Goal: Participate in discussion

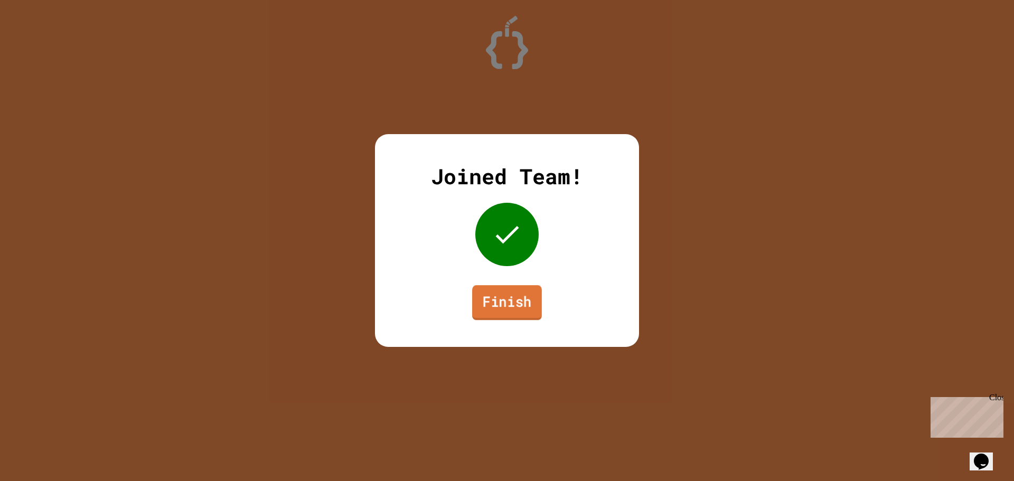
click at [498, 311] on link "Finish" at bounding box center [507, 302] width 70 height 35
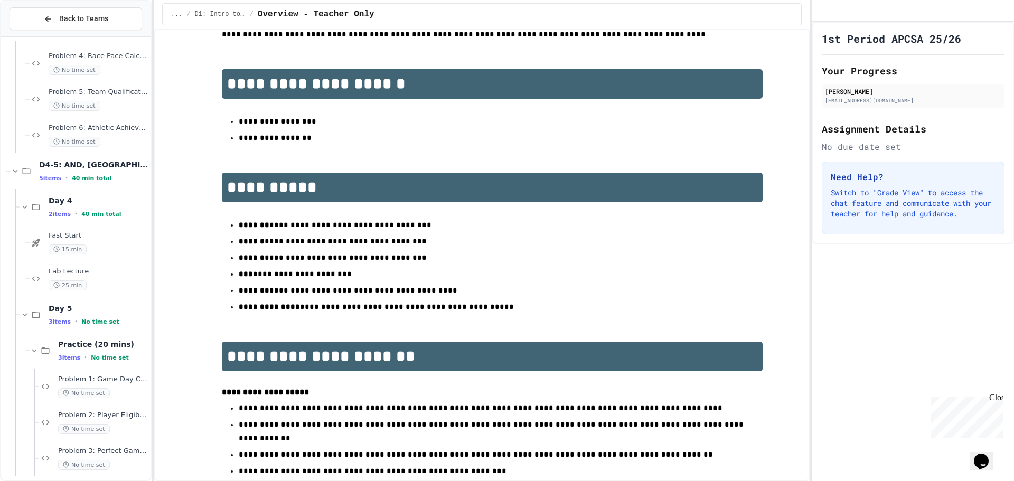
scroll to position [2594, 0]
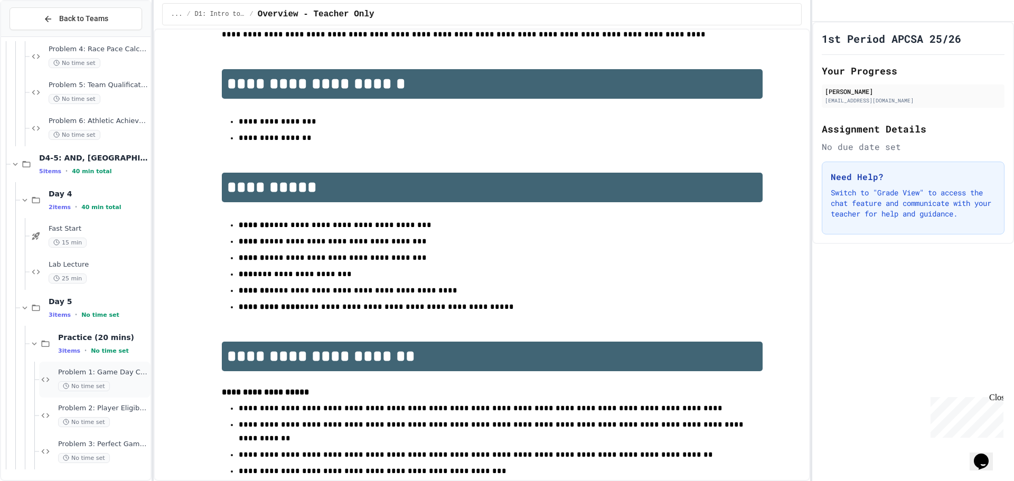
click at [98, 371] on span "Problem 1: Game Day Checker" at bounding box center [103, 372] width 90 height 9
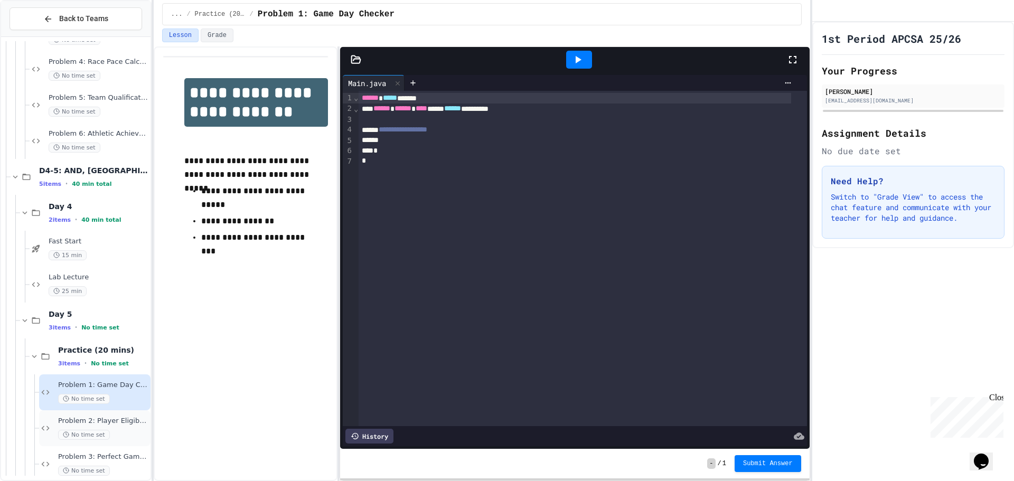
click at [103, 421] on span "Problem 2: Player Eligibility" at bounding box center [103, 421] width 90 height 9
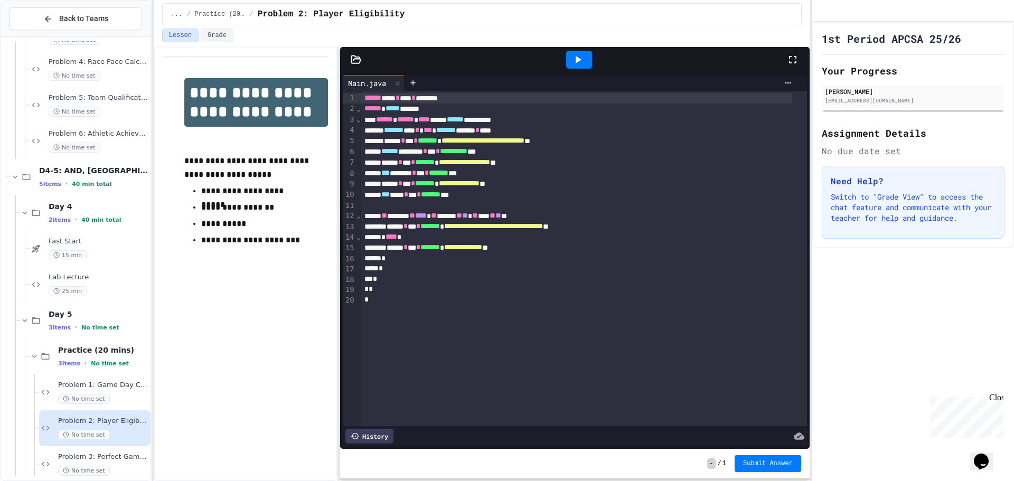
click at [581, 56] on icon at bounding box center [577, 59] width 13 height 13
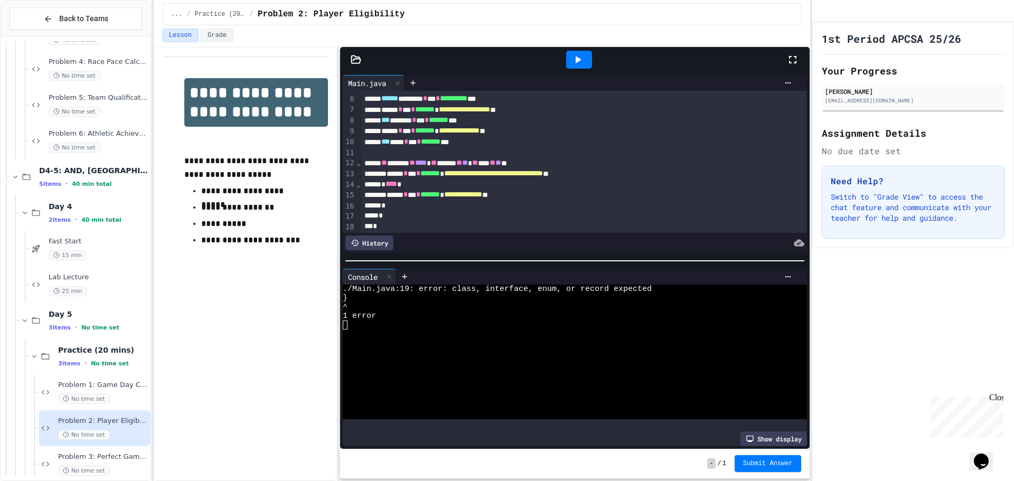
scroll to position [87, 0]
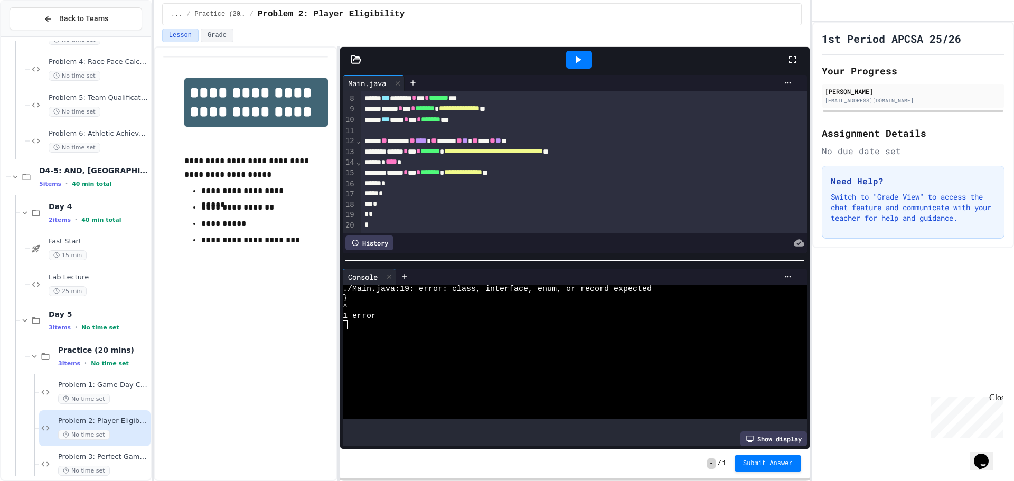
click at [372, 220] on div "*" at bounding box center [572, 225] width 423 height 11
click at [573, 64] on icon at bounding box center [577, 59] width 13 height 13
click at [371, 209] on div "*" at bounding box center [572, 214] width 423 height 11
click at [580, 56] on icon at bounding box center [577, 59] width 13 height 13
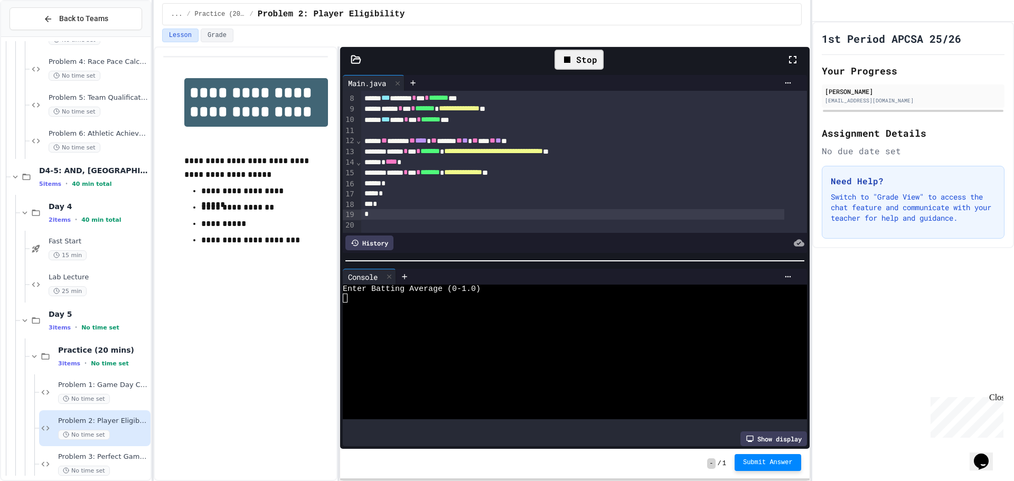
click at [766, 463] on span "Submit Answer" at bounding box center [768, 462] width 50 height 8
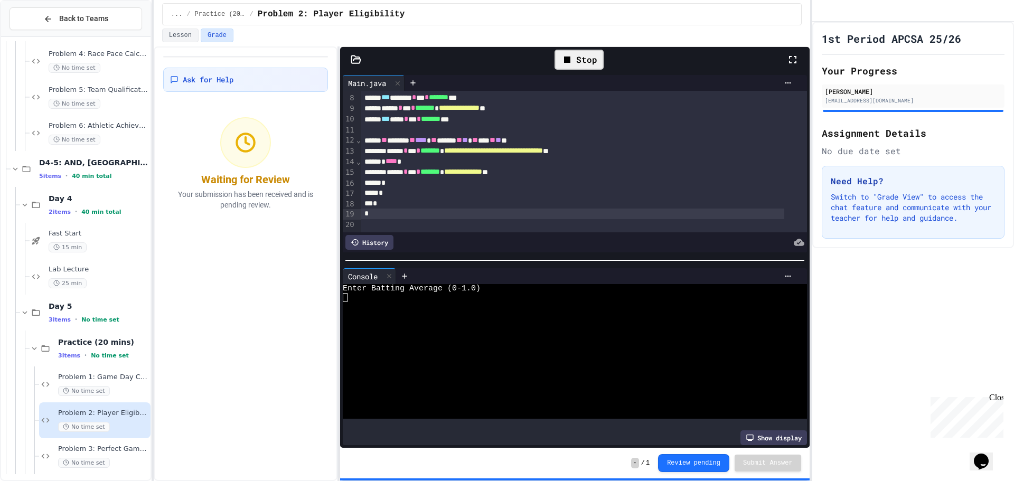
scroll to position [2594, 0]
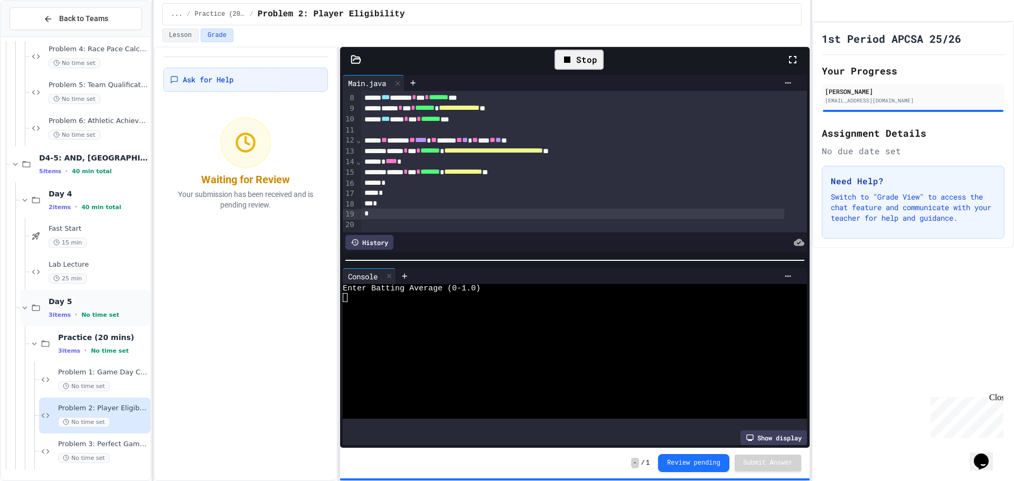
click at [77, 308] on div "Day 5 3 items • No time set" at bounding box center [99, 308] width 100 height 22
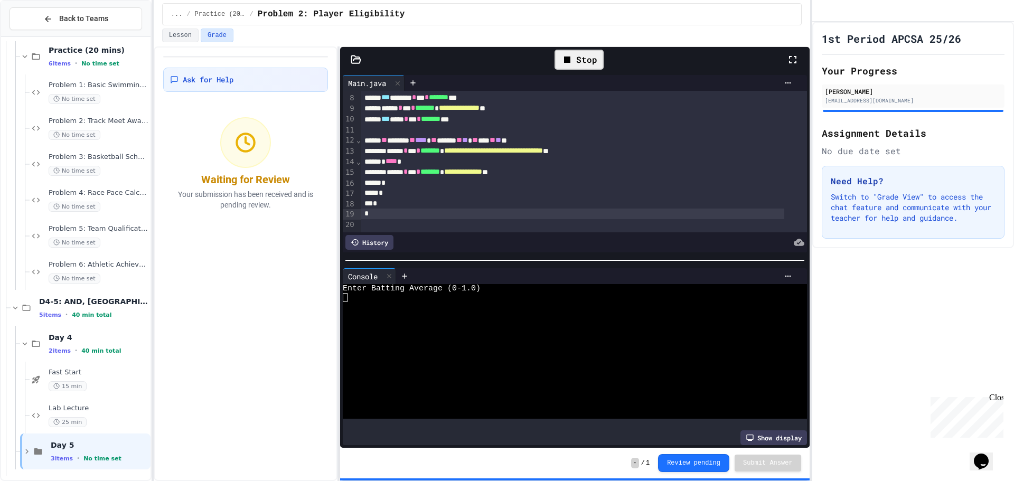
scroll to position [2486, 0]
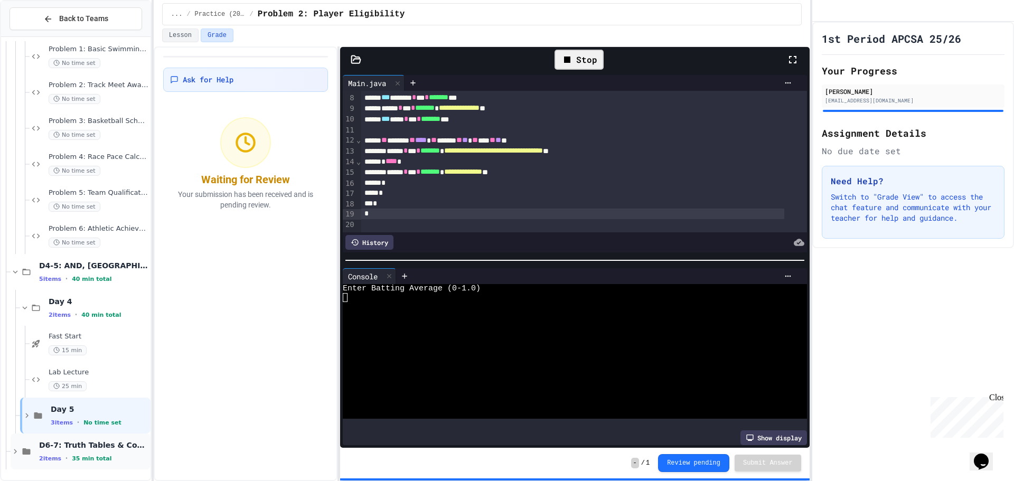
click at [59, 454] on div "D6-7: Truth Tables & Combinatorics, DeMorgan's Law 2 items • 35 min total" at bounding box center [93, 451] width 109 height 22
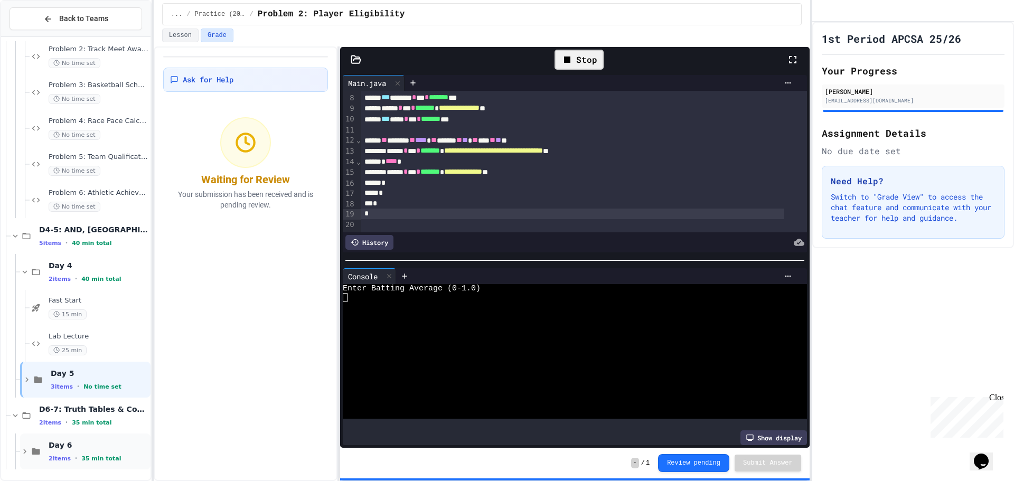
click at [66, 447] on span "Day 6" at bounding box center [99, 445] width 100 height 10
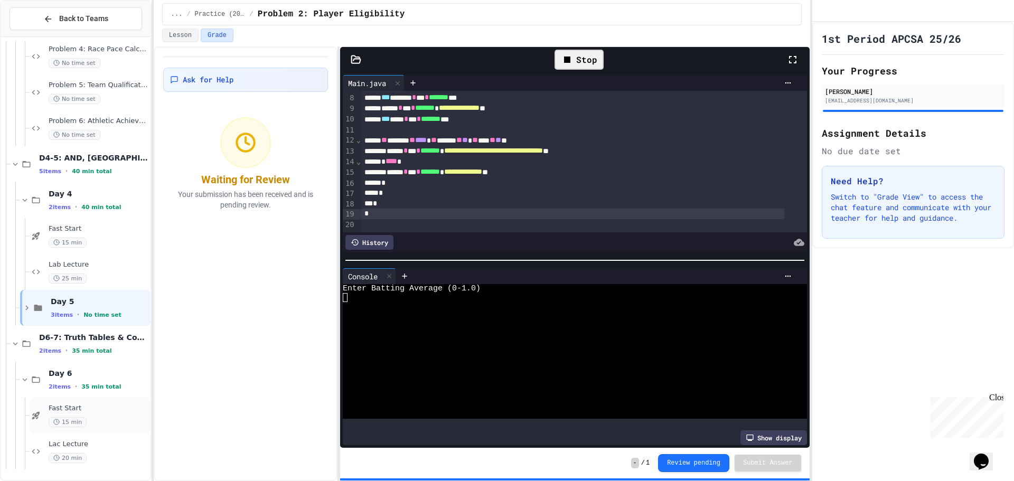
click at [55, 410] on span "Fast Start" at bounding box center [99, 408] width 100 height 9
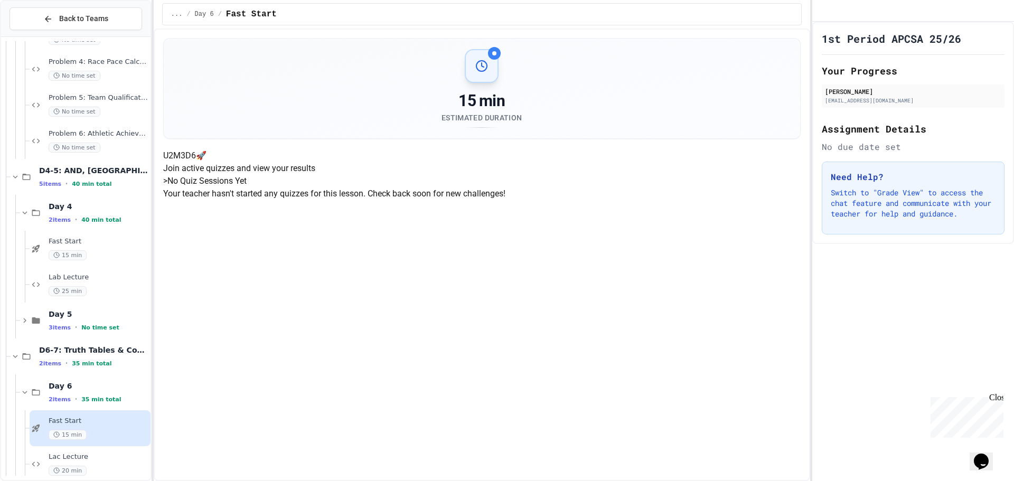
scroll to position [1, 0]
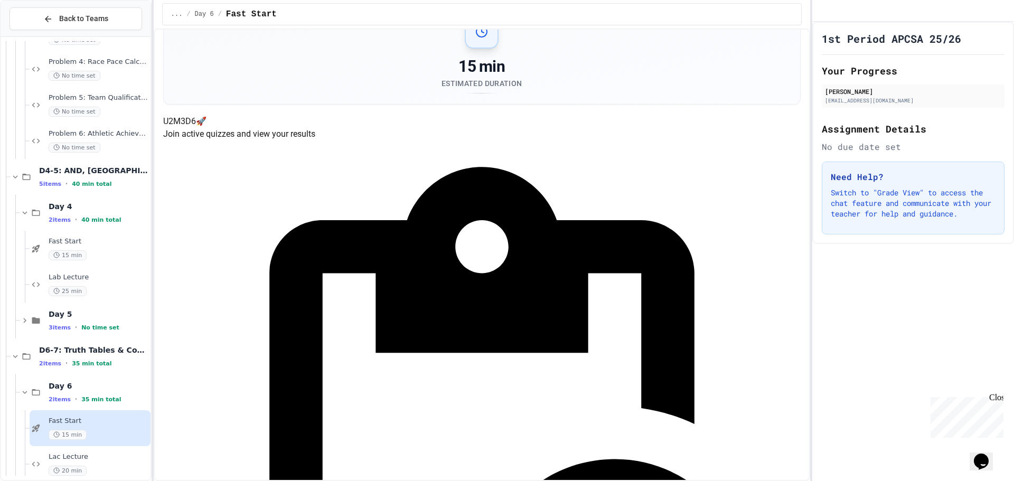
scroll to position [53, 0]
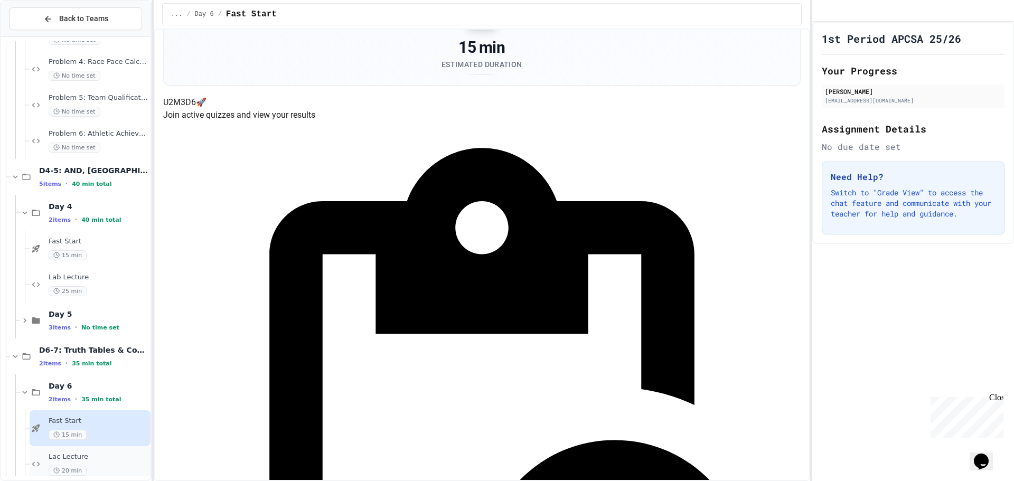
click at [97, 467] on div "20 min" at bounding box center [99, 471] width 100 height 10
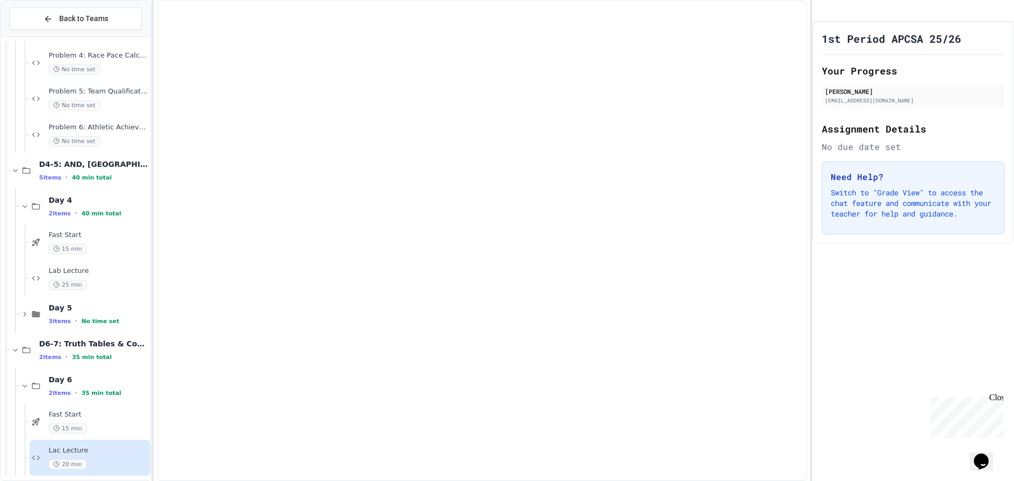
scroll to position [2594, 0]
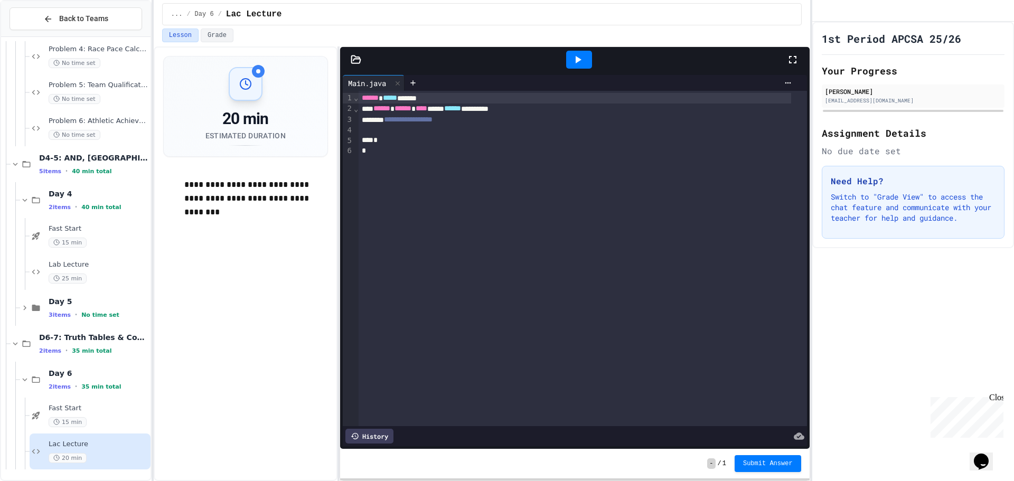
click at [76, 451] on div "Lac Lecture 20 min" at bounding box center [99, 451] width 100 height 23
click at [421, 126] on div at bounding box center [583, 130] width 448 height 11
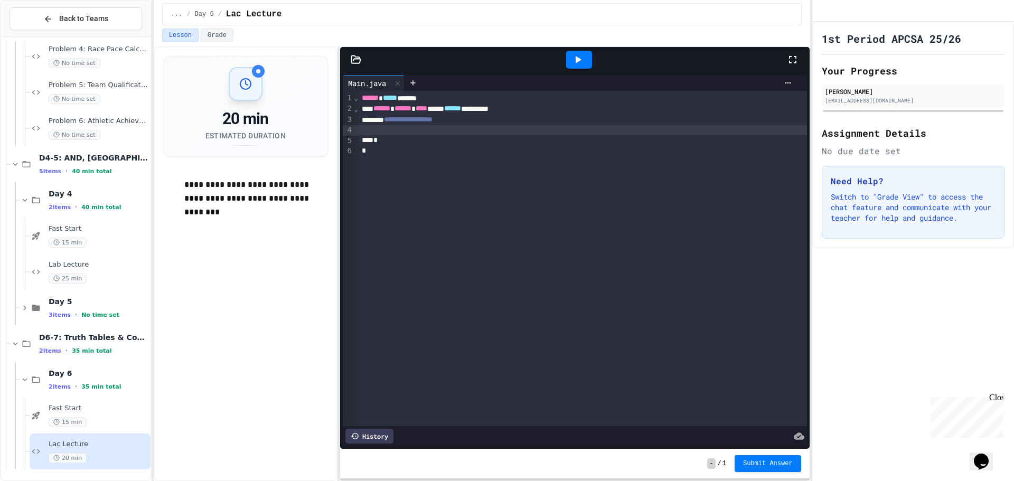
click at [419, 130] on div at bounding box center [583, 130] width 448 height 11
click at [484, 128] on div at bounding box center [583, 130] width 448 height 11
click at [491, 122] on div "**********" at bounding box center [575, 120] width 432 height 11
click at [76, 383] on div "2 items • 35 min total" at bounding box center [99, 386] width 100 height 8
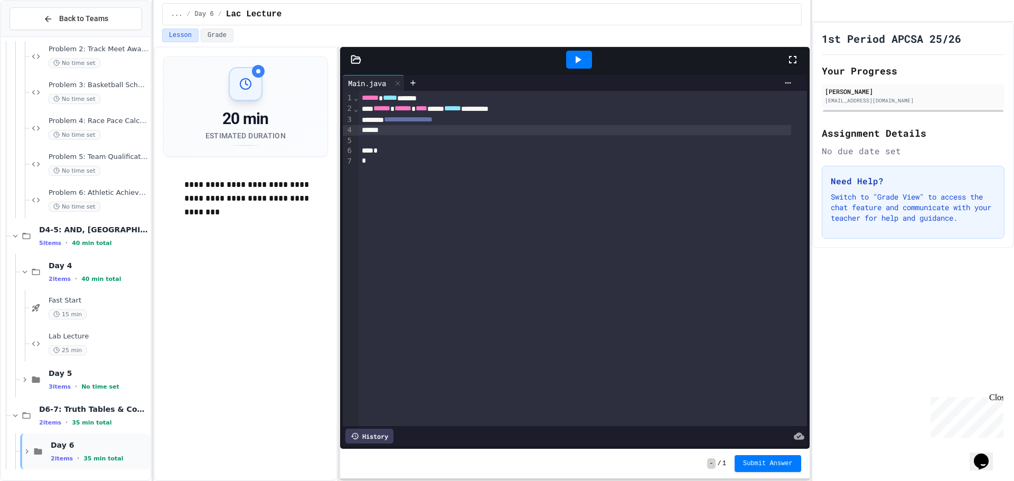
click at [70, 448] on span "Day 6" at bounding box center [100, 445] width 98 height 10
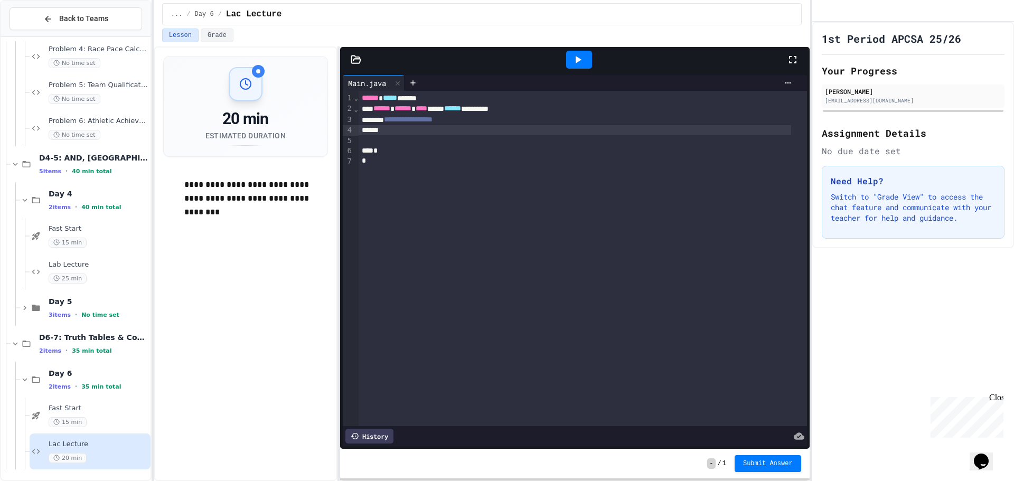
click at [444, 134] on div at bounding box center [575, 130] width 432 height 11
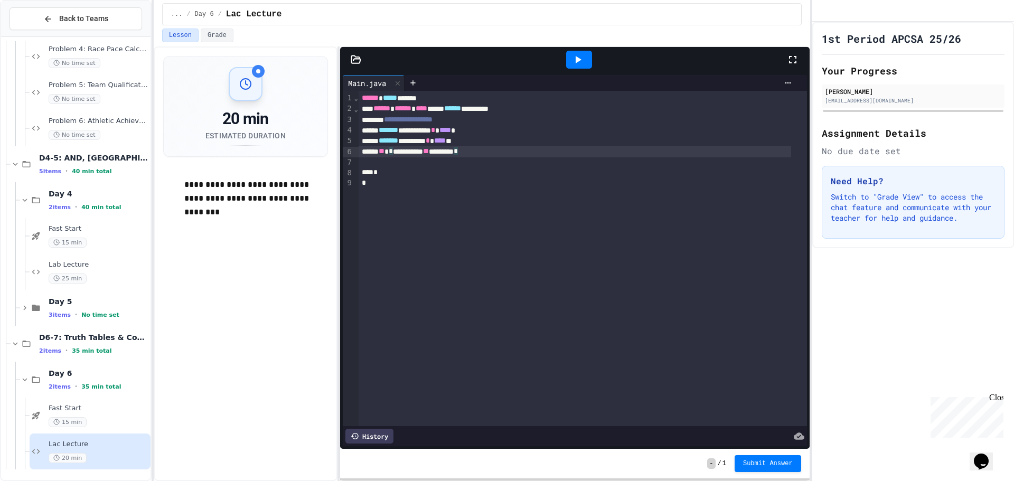
click at [521, 152] on div "**********" at bounding box center [575, 151] width 432 height 11
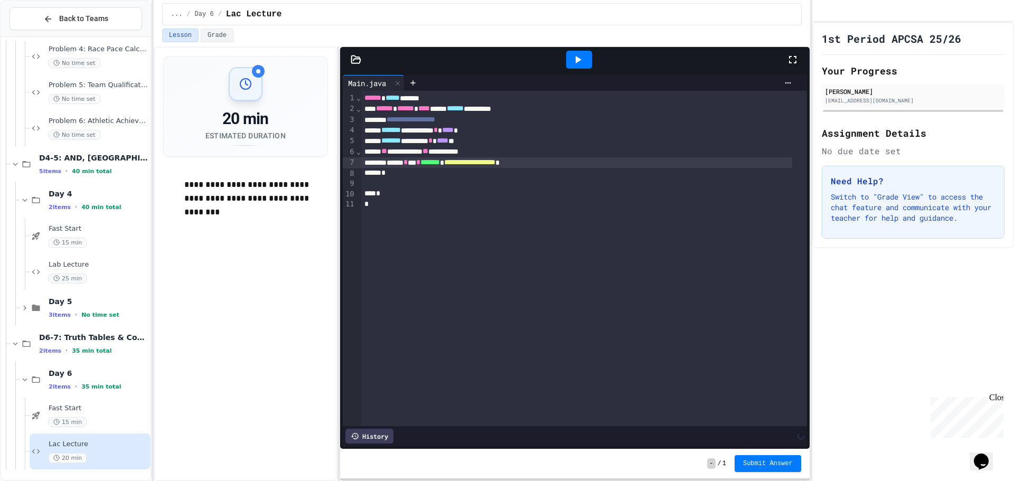
click at [467, 171] on div "*" at bounding box center [576, 173] width 431 height 11
click at [412, 175] on div "* **** *" at bounding box center [576, 173] width 431 height 11
click at [401, 174] on span "*" at bounding box center [399, 172] width 4 height 7
click at [411, 198] on div "**********" at bounding box center [583, 258] width 445 height 335
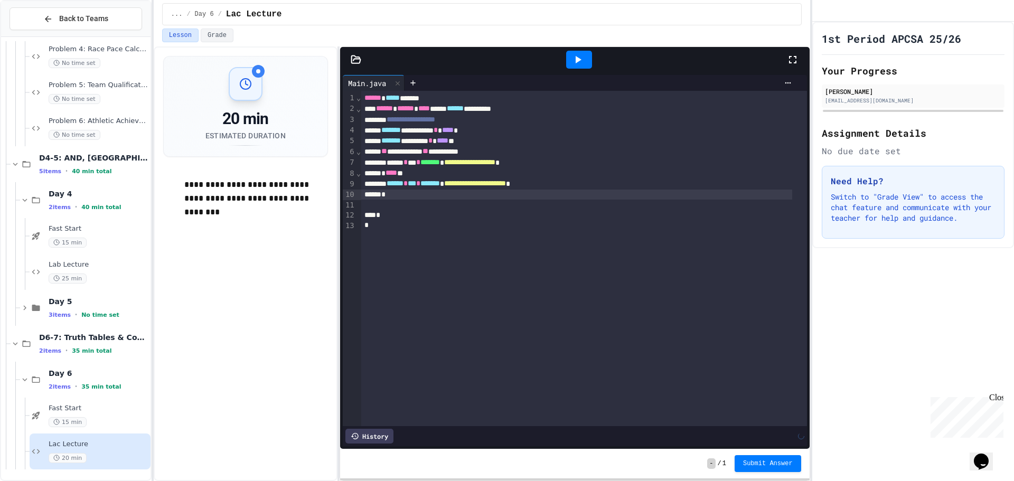
click at [408, 204] on div at bounding box center [583, 205] width 445 height 11
click at [412, 194] on div "*" at bounding box center [576, 195] width 431 height 11
click at [381, 189] on div "**********" at bounding box center [576, 183] width 431 height 11
click at [397, 195] on div "*" at bounding box center [576, 195] width 431 height 11
click at [385, 196] on div "*" at bounding box center [576, 195] width 431 height 11
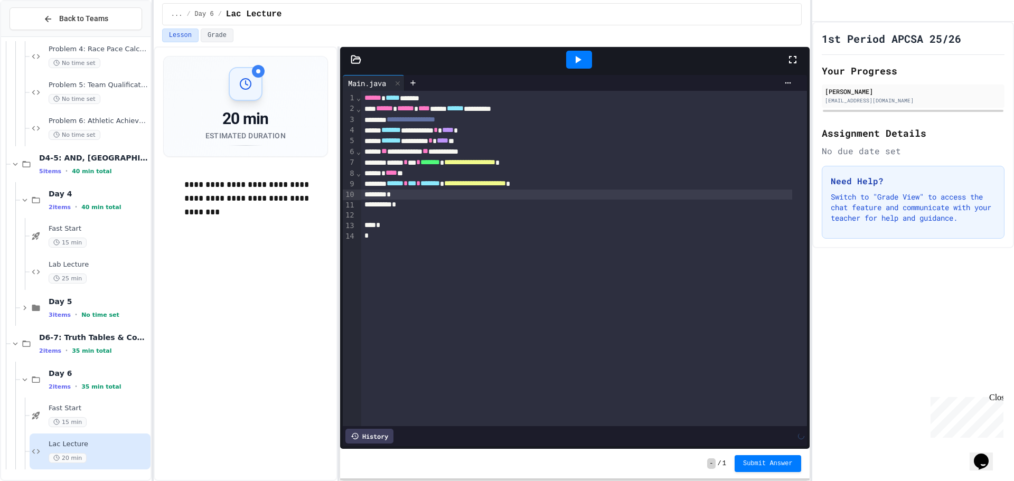
click at [397, 206] on div "*" at bounding box center [576, 205] width 431 height 11
click at [401, 206] on div "*" at bounding box center [576, 205] width 431 height 11
click at [429, 196] on div "*" at bounding box center [576, 195] width 431 height 11
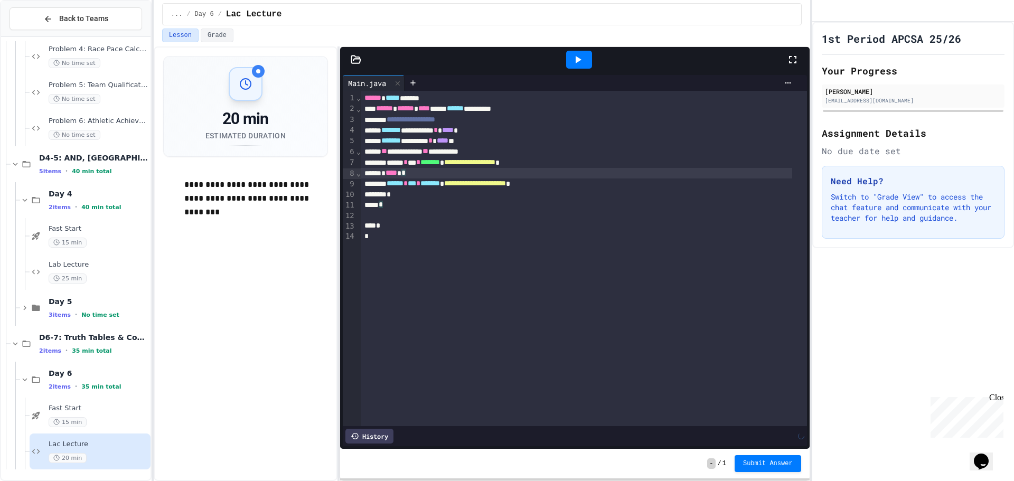
click at [413, 171] on div "* **** *" at bounding box center [576, 173] width 431 height 11
click at [424, 211] on div at bounding box center [583, 215] width 445 height 11
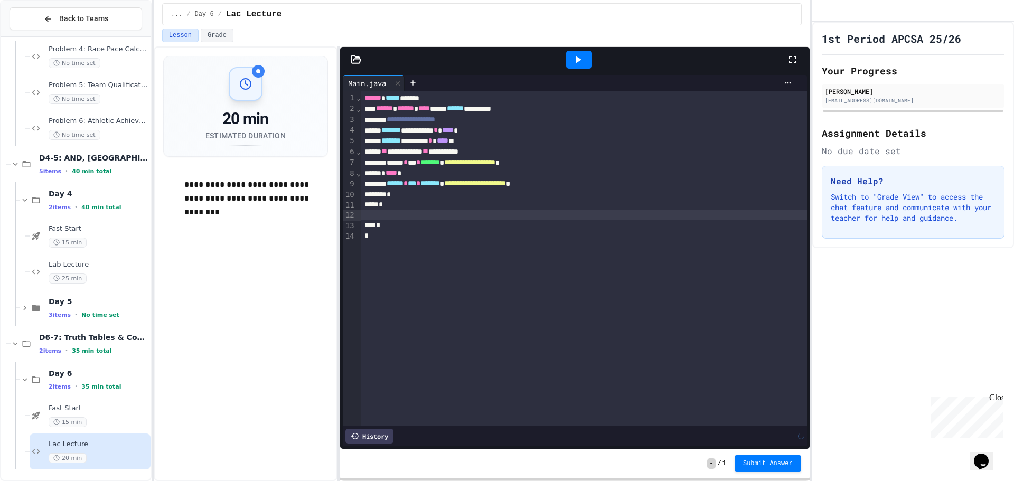
click at [425, 197] on div "*" at bounding box center [576, 195] width 431 height 11
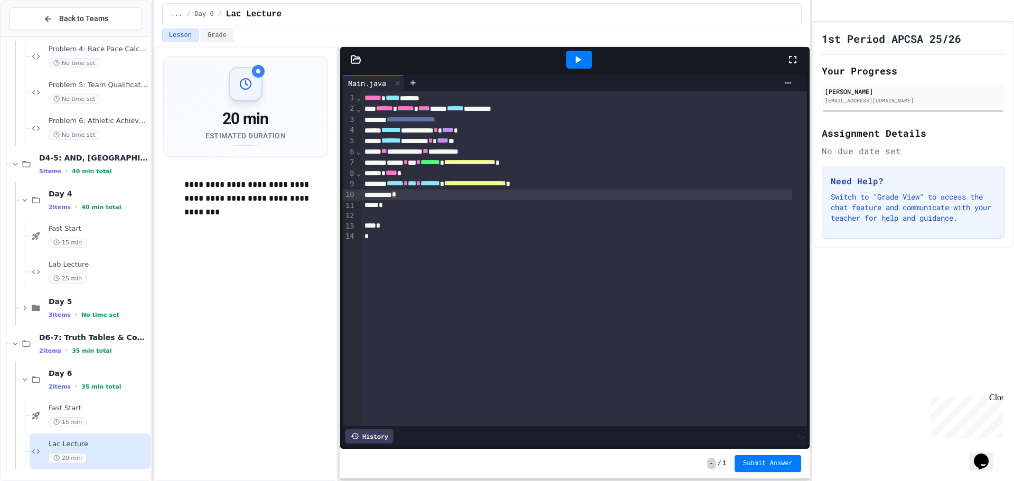
click at [378, 207] on div "*" at bounding box center [576, 205] width 431 height 11
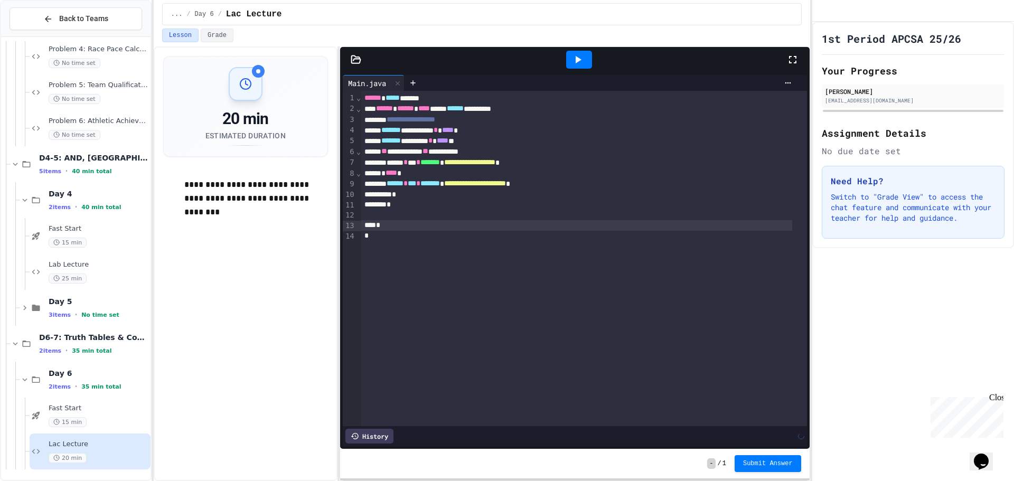
click at [376, 222] on div "*" at bounding box center [576, 225] width 431 height 11
click at [361, 223] on div "*" at bounding box center [576, 225] width 431 height 11
click at [568, 56] on div at bounding box center [579, 60] width 26 height 18
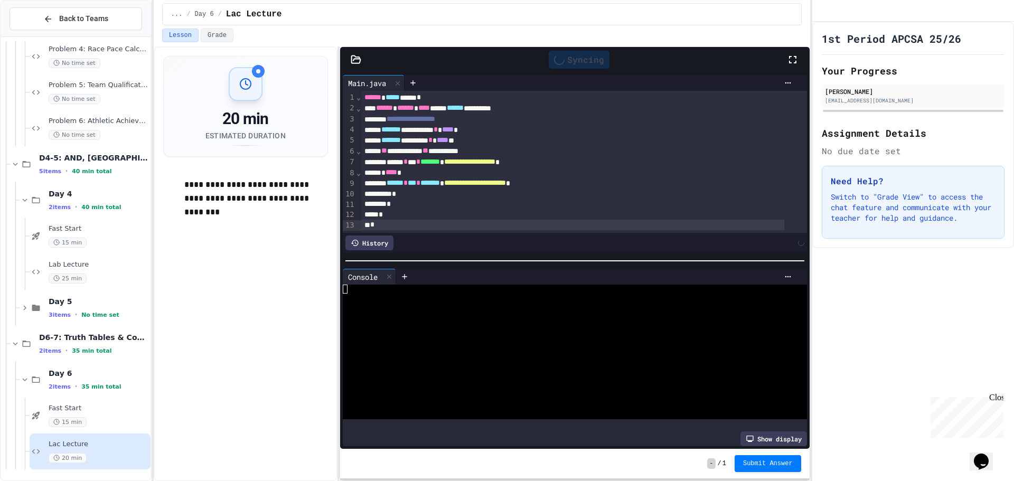
scroll to position [13, 0]
click at [403, 303] on div at bounding box center [566, 307] width 447 height 9
click at [590, 60] on div "Syncing" at bounding box center [579, 60] width 61 height 18
click at [291, 296] on div "**********" at bounding box center [246, 263] width 184 height 435
click at [578, 53] on div "Syncing" at bounding box center [579, 60] width 61 height 18
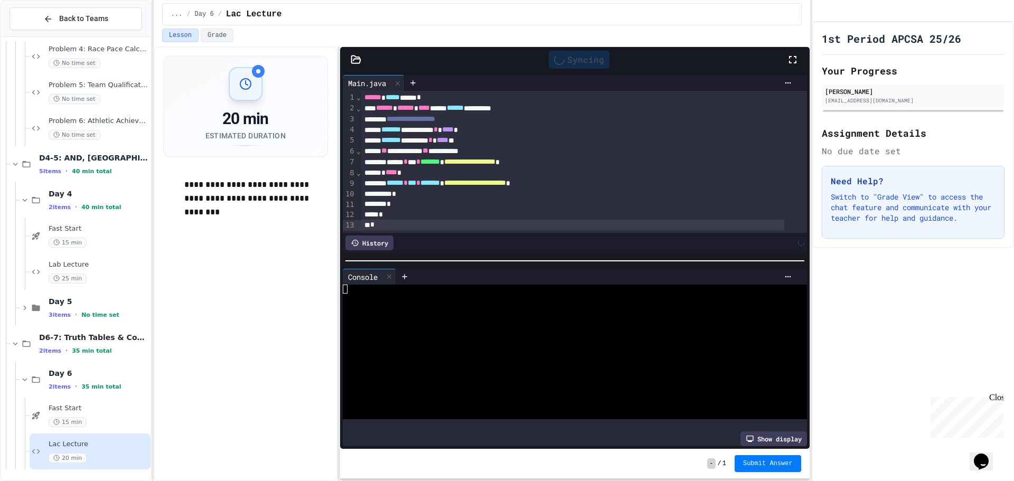
click at [578, 54] on div "Syncing" at bounding box center [579, 60] width 61 height 18
click at [362, 103] on div "**********" at bounding box center [572, 108] width 423 height 11
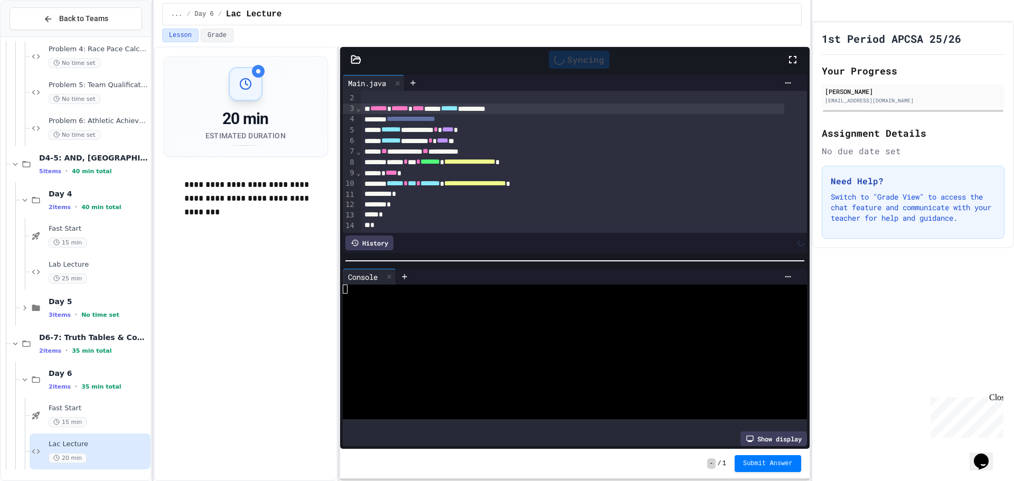
click at [384, 97] on div at bounding box center [572, 98] width 423 height 11
click at [586, 178] on div "**********" at bounding box center [572, 183] width 423 height 11
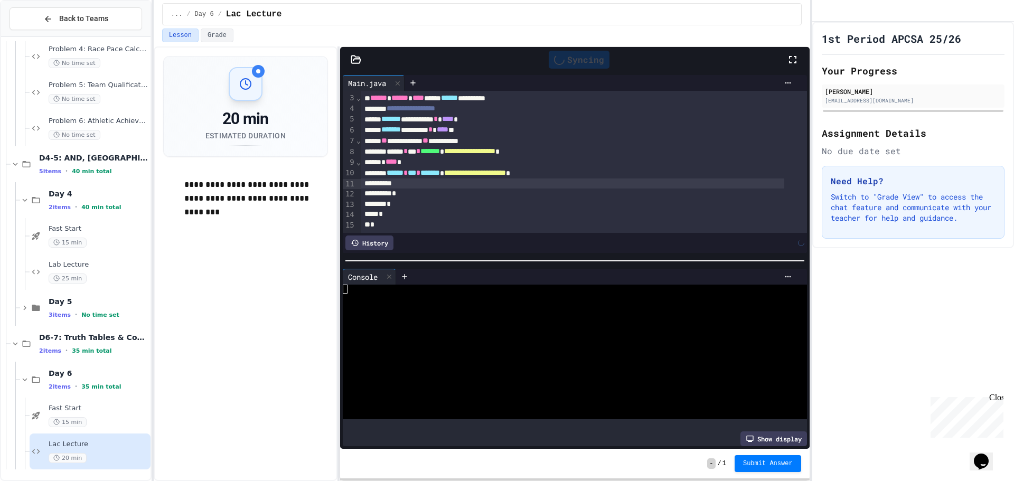
scroll to position [34, 0]
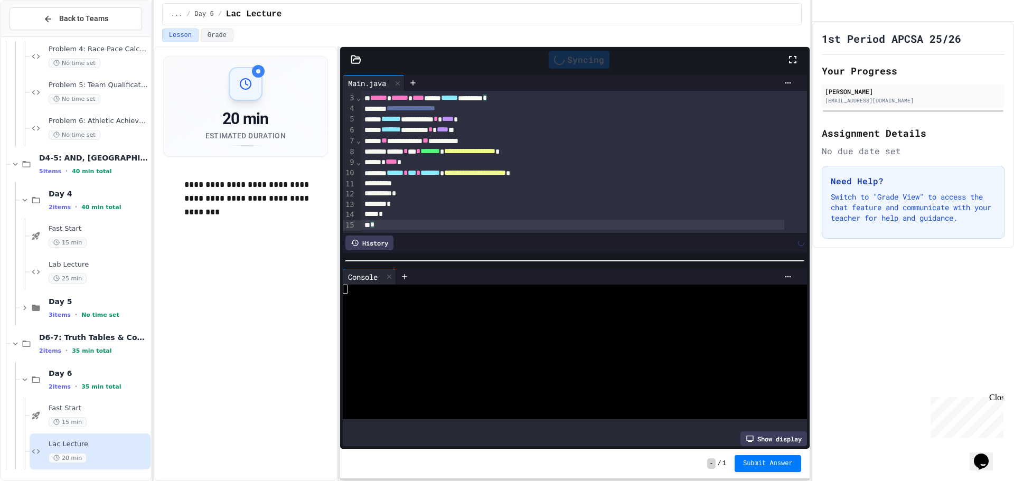
click at [390, 220] on div "*" at bounding box center [572, 225] width 423 height 11
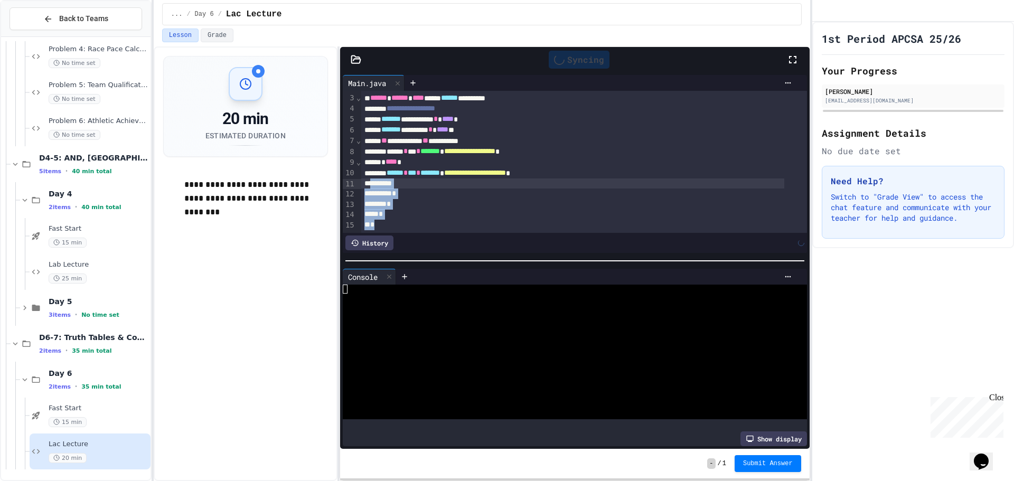
drag, startPoint x: 393, startPoint y: 209, endPoint x: 373, endPoint y: 170, distance: 43.9
click at [373, 170] on div "**********" at bounding box center [583, 150] width 445 height 163
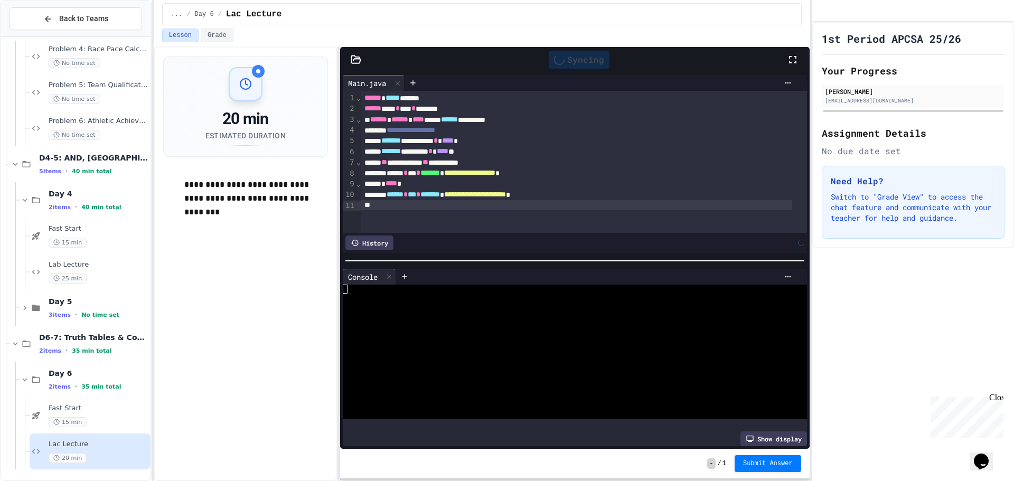
scroll to position [0, 0]
drag, startPoint x: 586, startPoint y: 194, endPoint x: 665, endPoint y: 259, distance: 102.0
click at [588, 194] on div "**********" at bounding box center [576, 195] width 431 height 11
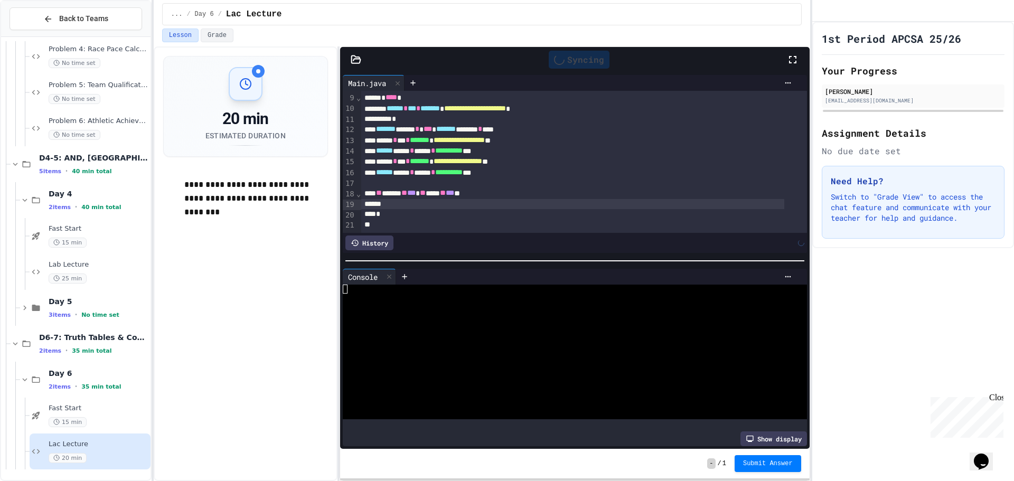
scroll to position [98, 0]
click at [428, 220] on div at bounding box center [572, 225] width 423 height 11
click at [428, 209] on div "*" at bounding box center [572, 214] width 423 height 11
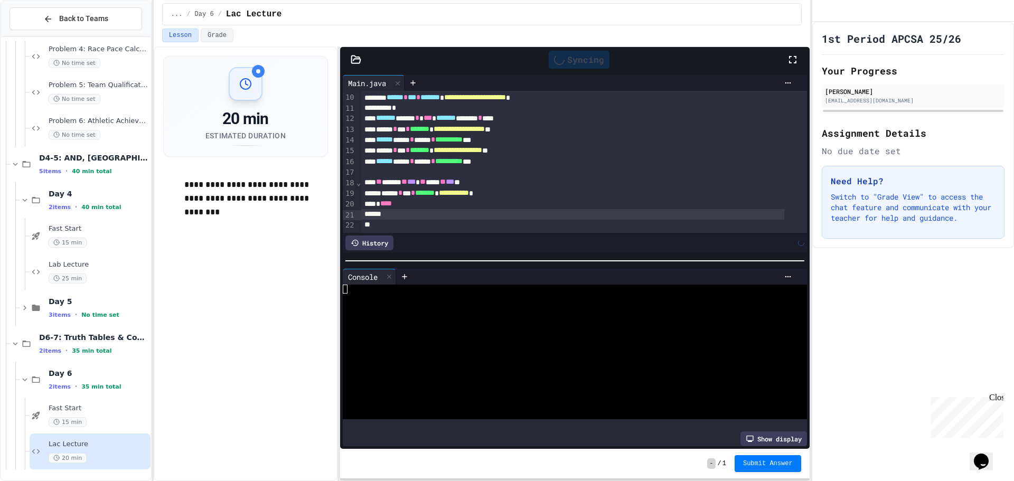
scroll to position [109, 0]
click at [414, 198] on div "* ****" at bounding box center [572, 203] width 423 height 11
click at [400, 199] on span "*" at bounding box center [398, 202] width 4 height 7
click at [428, 220] on div at bounding box center [572, 225] width 423 height 11
click at [556, 209] on div "****** * *** * ******* * ******* *" at bounding box center [572, 214] width 423 height 11
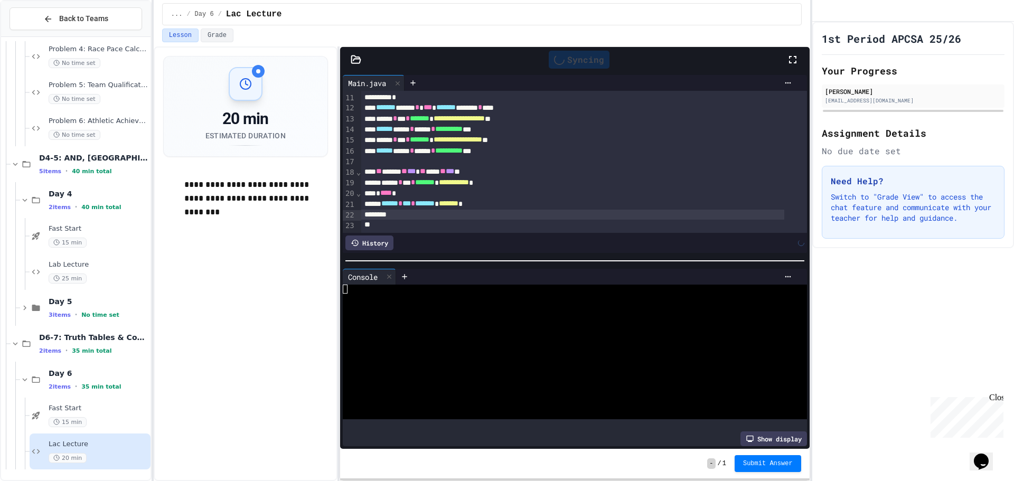
click at [457, 188] on div "* **** *" at bounding box center [572, 193] width 423 height 11
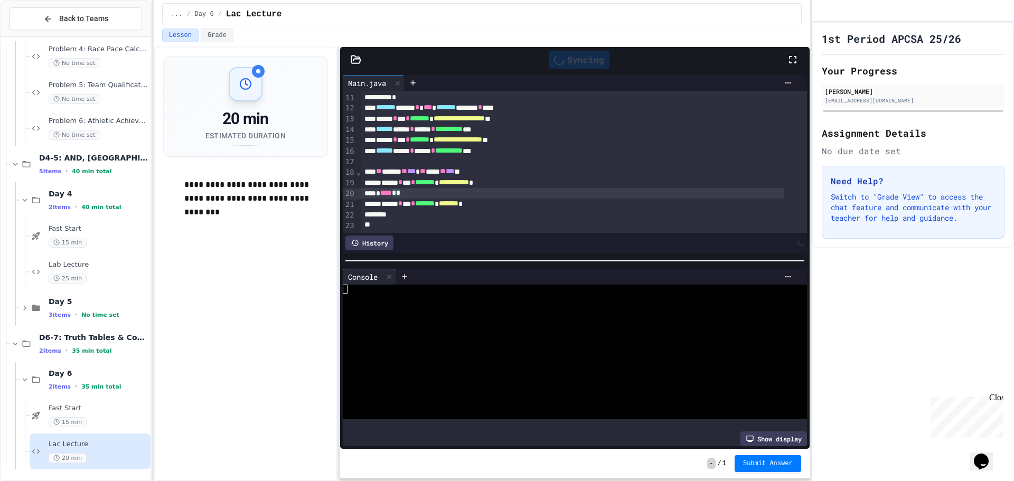
scroll to position [120, 0]
click at [450, 210] on div at bounding box center [572, 215] width 423 height 11
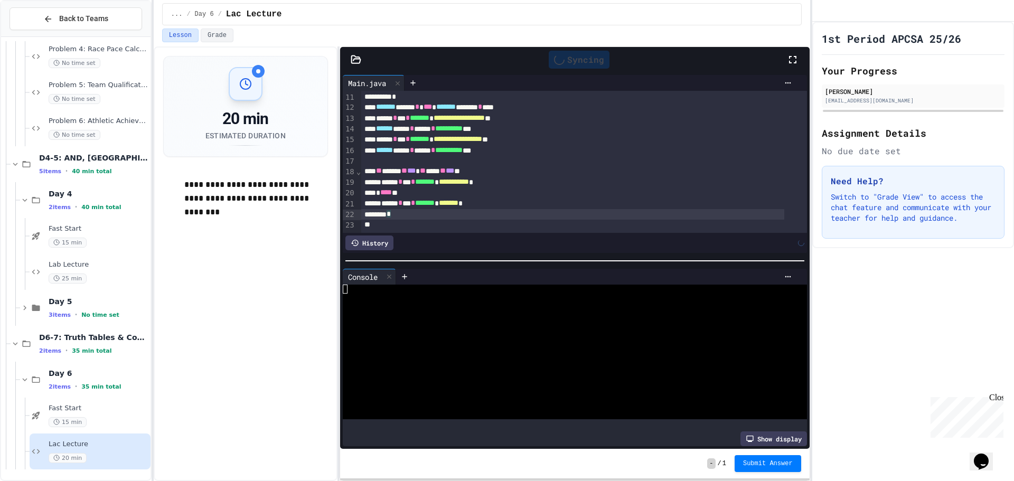
click at [431, 220] on div at bounding box center [572, 225] width 423 height 11
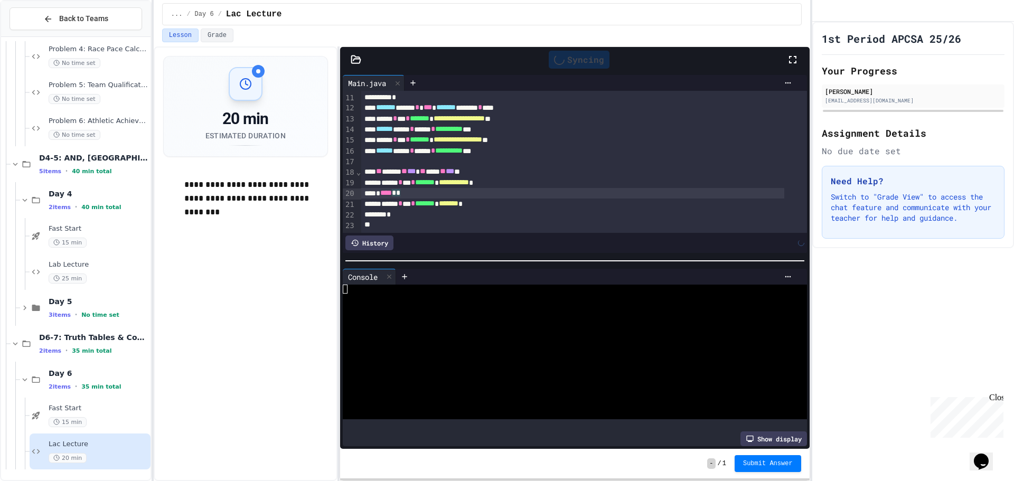
click at [427, 188] on div "* **** * *" at bounding box center [572, 193] width 423 height 11
click at [396, 189] on span "*" at bounding box center [394, 192] width 4 height 7
click at [412, 188] on div "* **** * *" at bounding box center [572, 193] width 423 height 11
click at [396, 189] on span "*" at bounding box center [394, 192] width 4 height 7
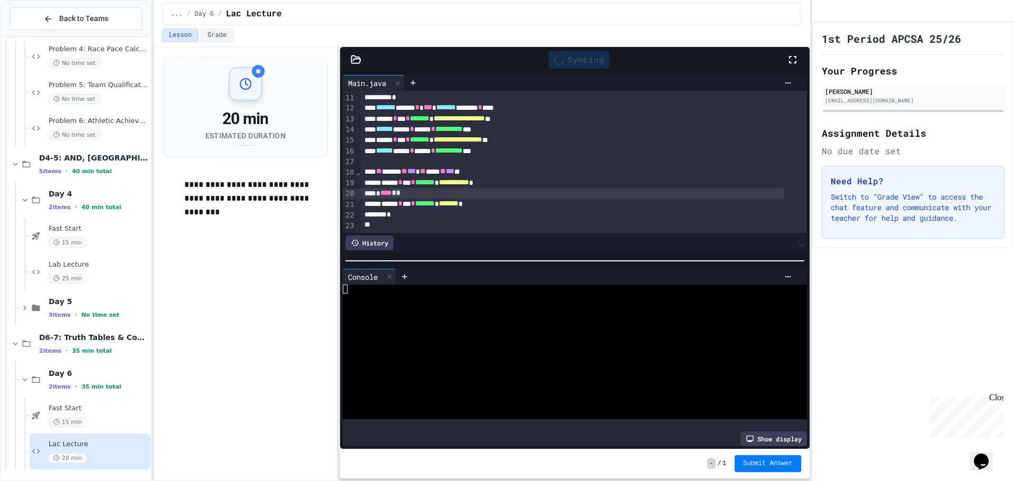
click at [400, 189] on span "*" at bounding box center [398, 192] width 4 height 7
click at [427, 210] on div "*" at bounding box center [572, 215] width 423 height 11
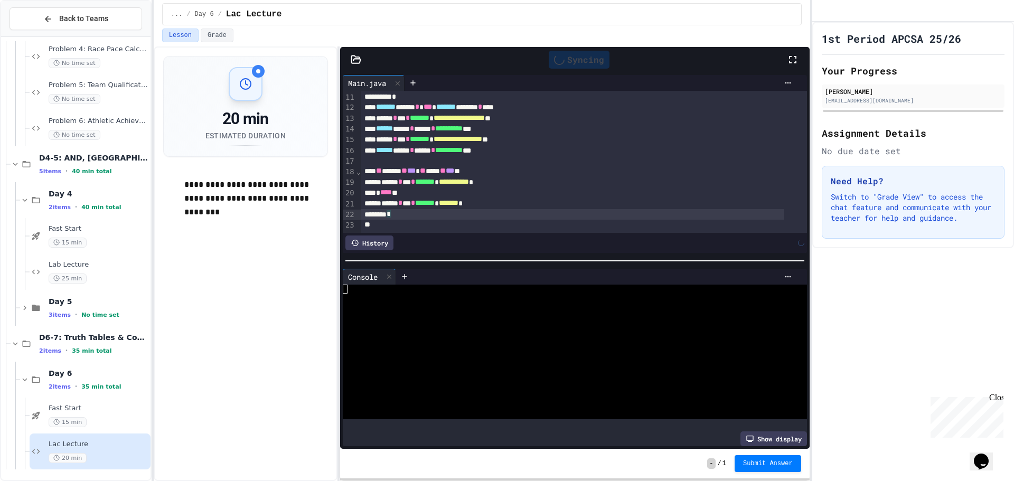
scroll to position [120, 0]
drag, startPoint x: 344, startPoint y: 268, endPoint x: 338, endPoint y: 271, distance: 7.1
click at [340, 269] on div "Console WWWWWWWWWWWWWWWWWWWWWWWWWWWWWWWW Show display" at bounding box center [574, 357] width 469 height 183
click at [576, 59] on div "Syncing" at bounding box center [579, 60] width 61 height 18
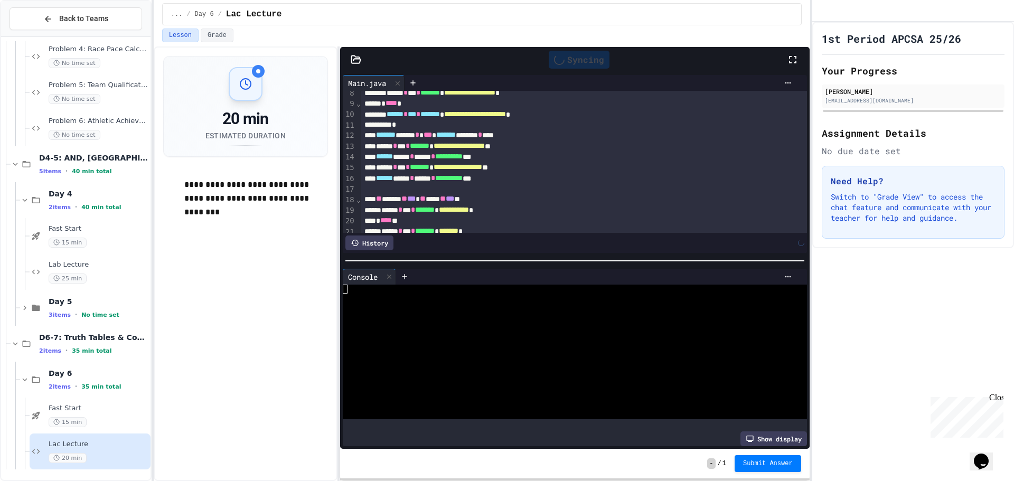
scroll to position [0, 0]
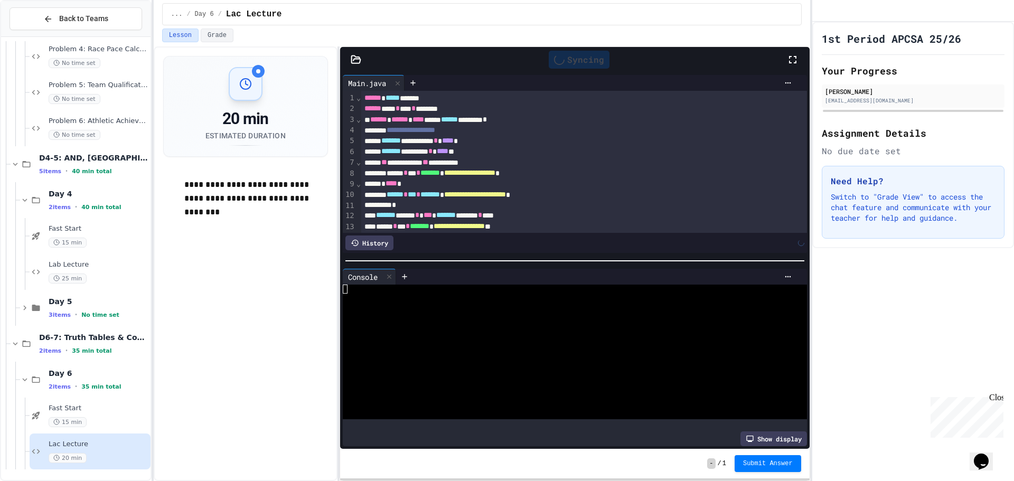
click at [582, 52] on div "Syncing" at bounding box center [579, 60] width 61 height 18
click at [582, 55] on div "Syncing" at bounding box center [579, 60] width 61 height 18
click at [582, 59] on div "Syncing" at bounding box center [579, 60] width 61 height 18
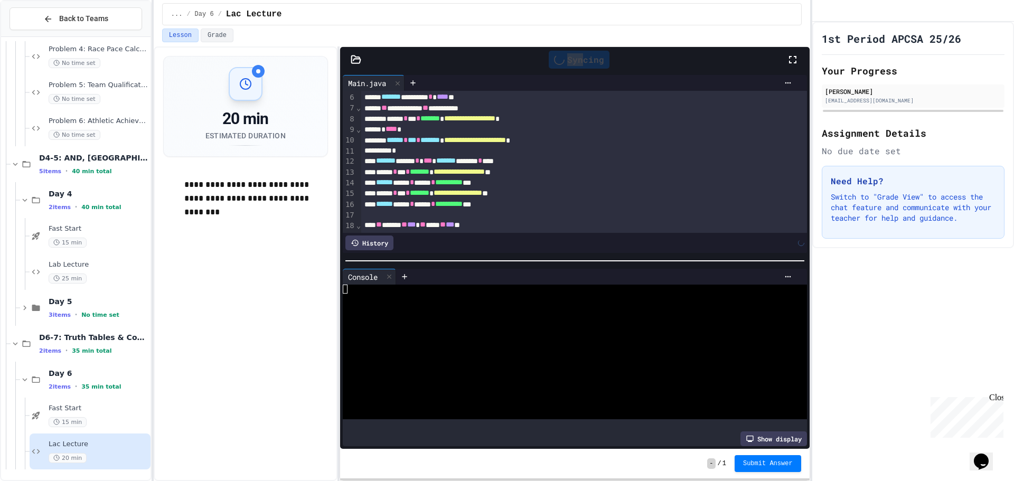
scroll to position [120, 0]
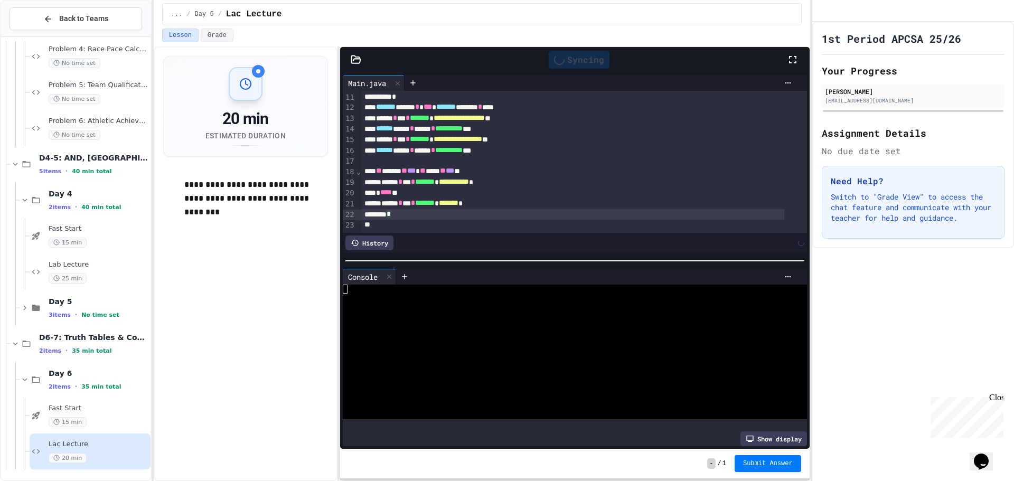
click at [467, 209] on div "*" at bounding box center [572, 214] width 423 height 11
click at [437, 220] on div at bounding box center [572, 225] width 423 height 11
click at [436, 209] on div "*" at bounding box center [572, 214] width 423 height 11
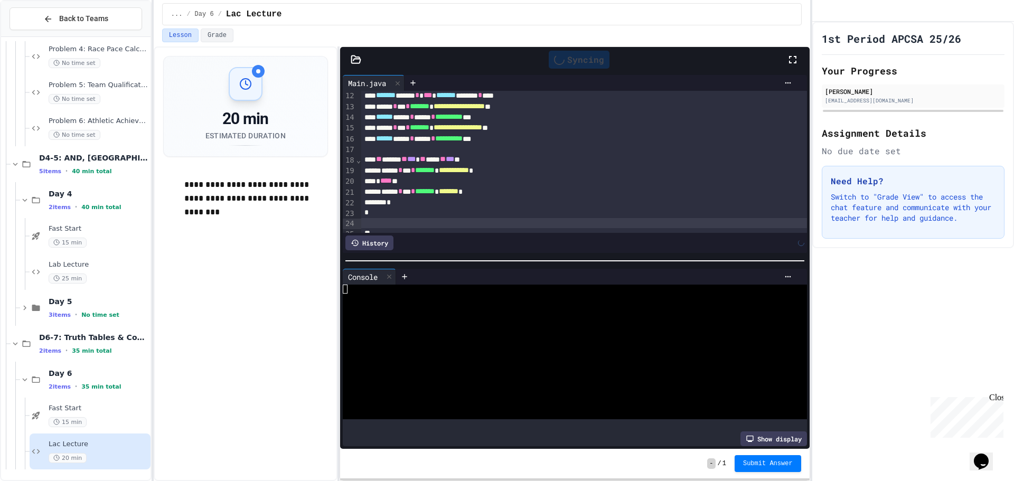
scroll to position [130, 0]
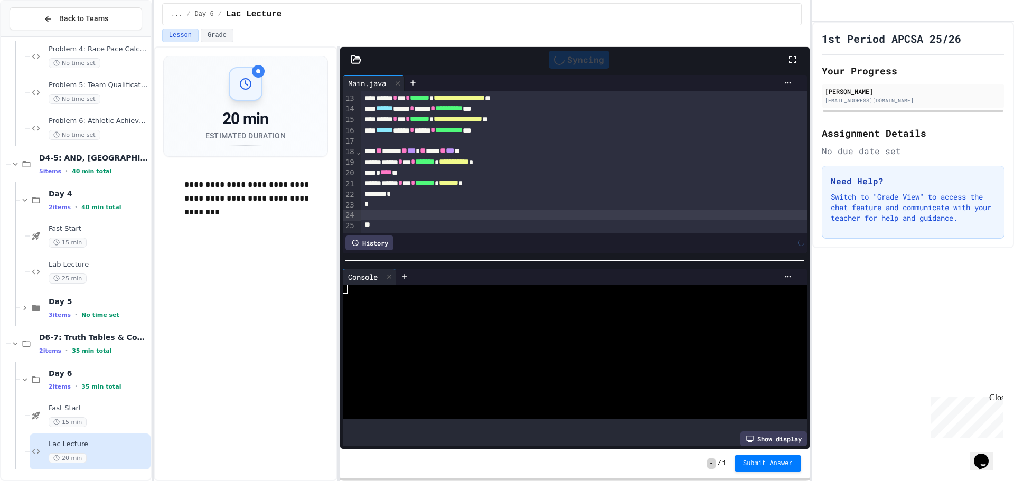
click at [359, 197] on div "› ⌄ ⌄ ⌄ ⌄ ⌄" at bounding box center [358, 98] width 5 height 270
click at [359, 203] on div "› ⌄ ⌄ ⌄ ⌄ ⌄" at bounding box center [358, 98] width 5 height 270
click at [362, 203] on div "*" at bounding box center [572, 204] width 423 height 11
click at [436, 207] on div "*" at bounding box center [572, 204] width 423 height 11
click at [362, 216] on div "*" at bounding box center [572, 213] width 423 height 11
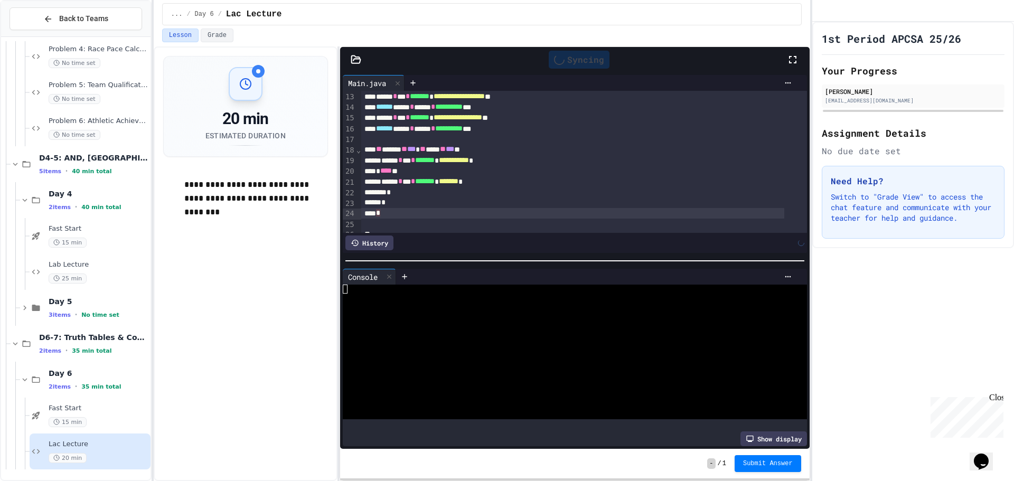
click at [400, 215] on div "*" at bounding box center [572, 213] width 423 height 11
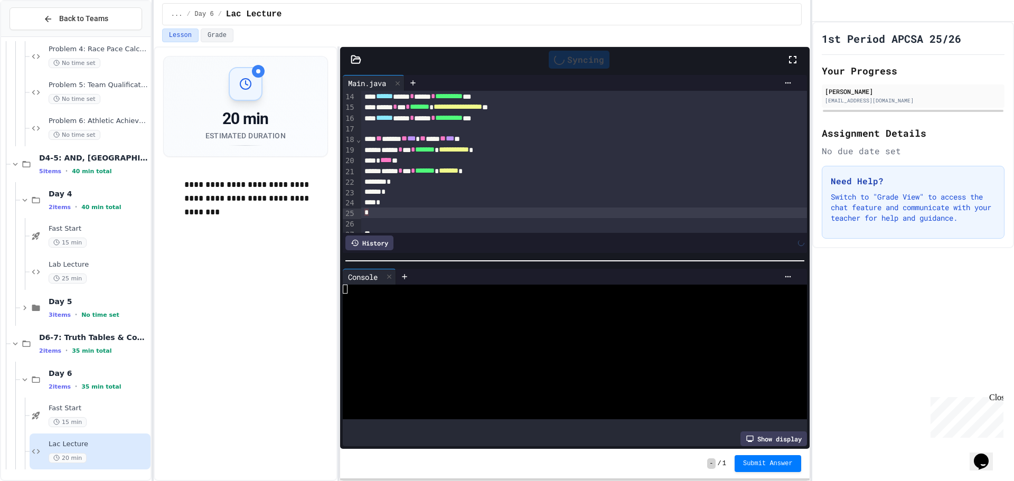
click at [362, 216] on div "*" at bounding box center [583, 213] width 445 height 11
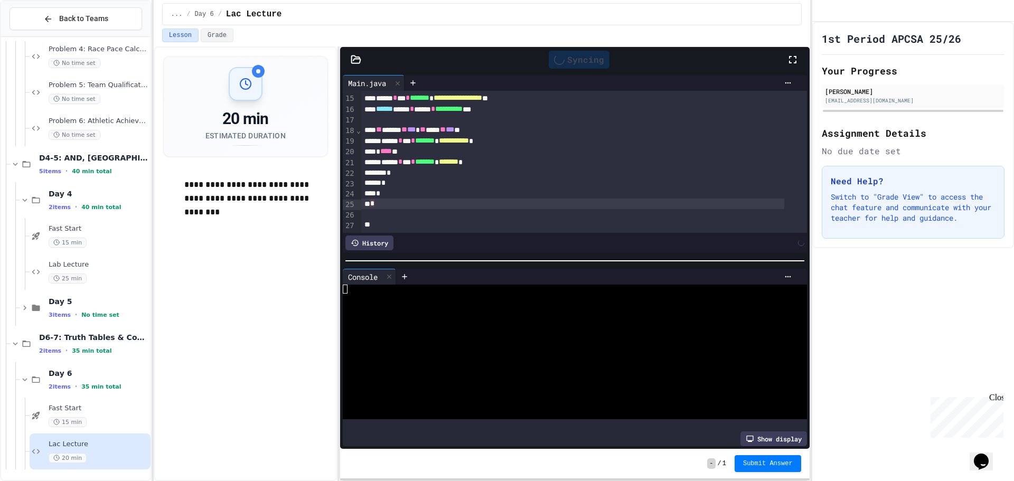
scroll to position [162, 0]
click at [380, 188] on div "*" at bounding box center [572, 193] width 423 height 11
click at [385, 188] on div "*" at bounding box center [572, 193] width 423 height 11
click at [385, 178] on div "*" at bounding box center [572, 183] width 423 height 11
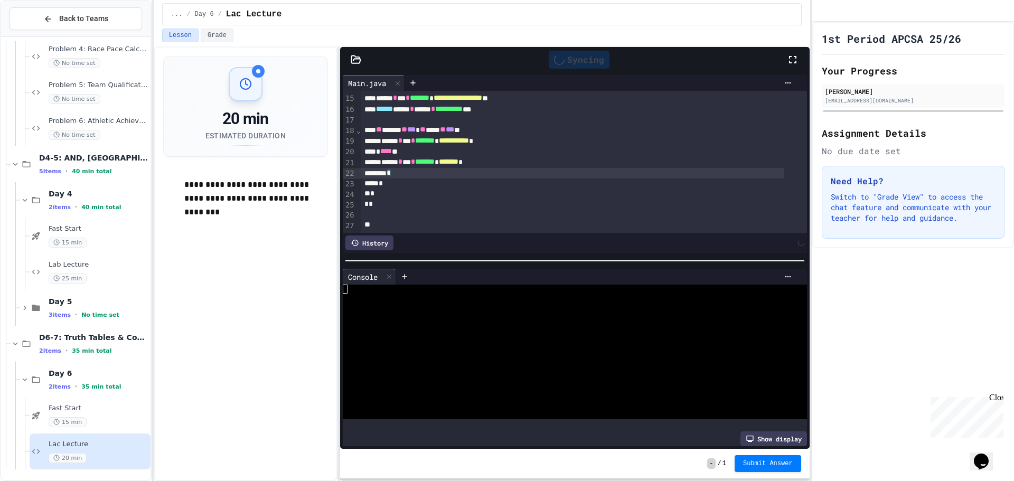
click at [395, 168] on div "*" at bounding box center [572, 173] width 423 height 11
click at [406, 188] on div "*" at bounding box center [572, 193] width 423 height 11
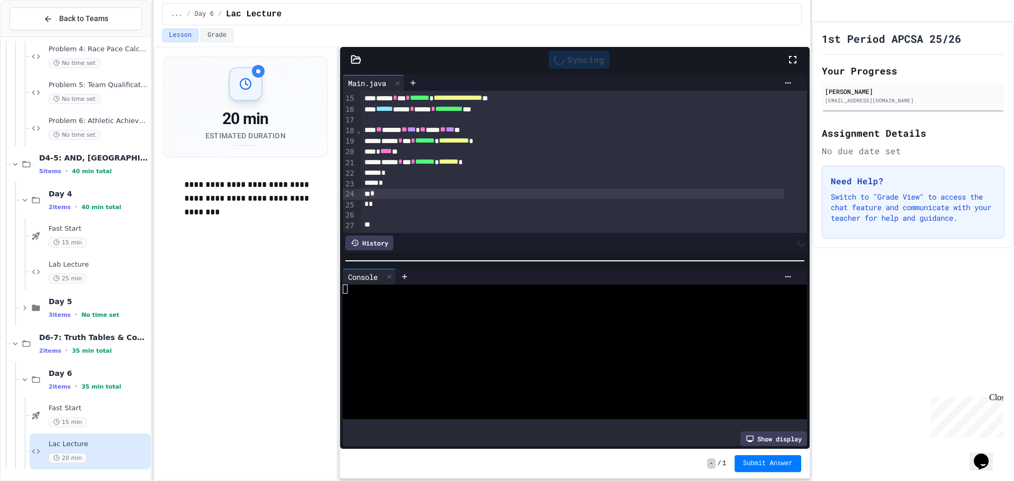
click at [367, 188] on div "*" at bounding box center [572, 193] width 423 height 11
click at [383, 199] on div "*" at bounding box center [572, 204] width 423 height 11
click at [369, 209] on div at bounding box center [583, 214] width 445 height 11
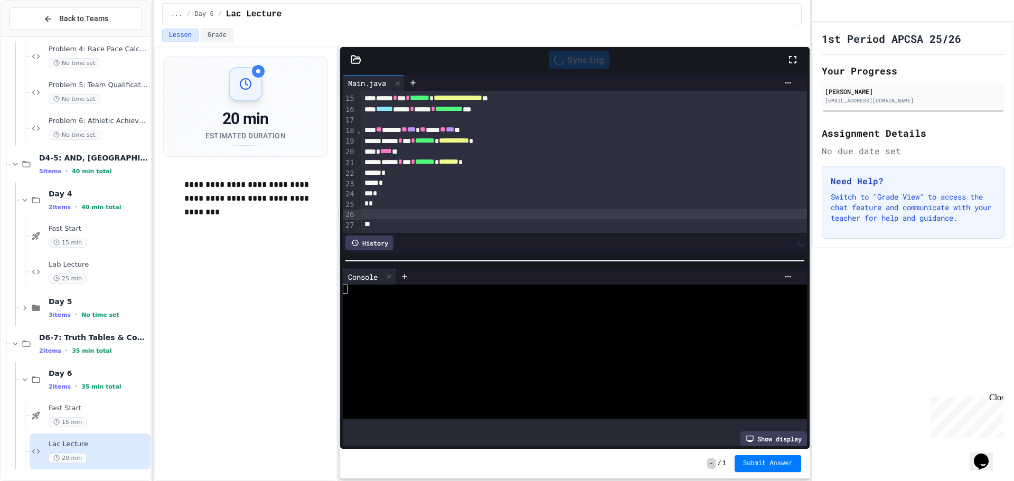
click at [386, 168] on div "*" at bounding box center [572, 173] width 423 height 11
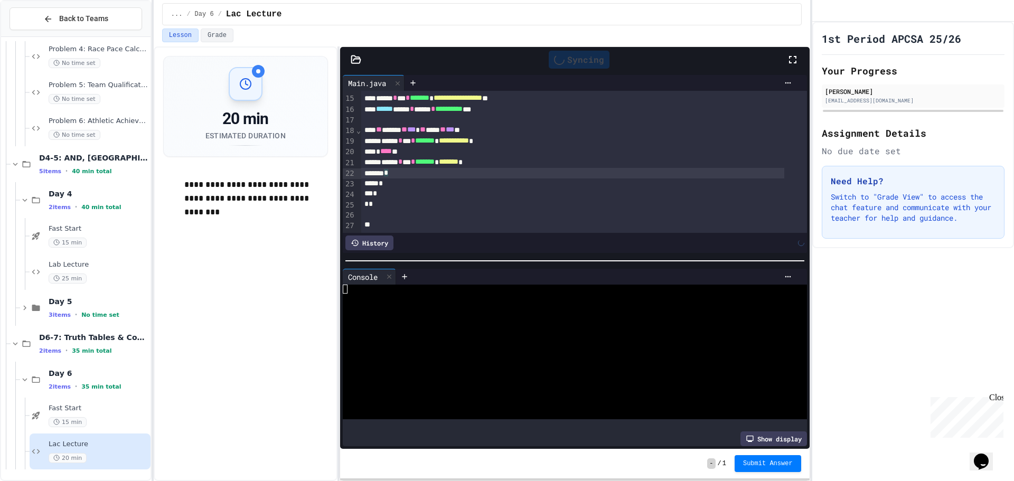
click at [407, 178] on div "*" at bounding box center [572, 183] width 423 height 11
click at [383, 178] on div "*" at bounding box center [572, 183] width 423 height 11
click at [374, 188] on div "*" at bounding box center [572, 193] width 423 height 11
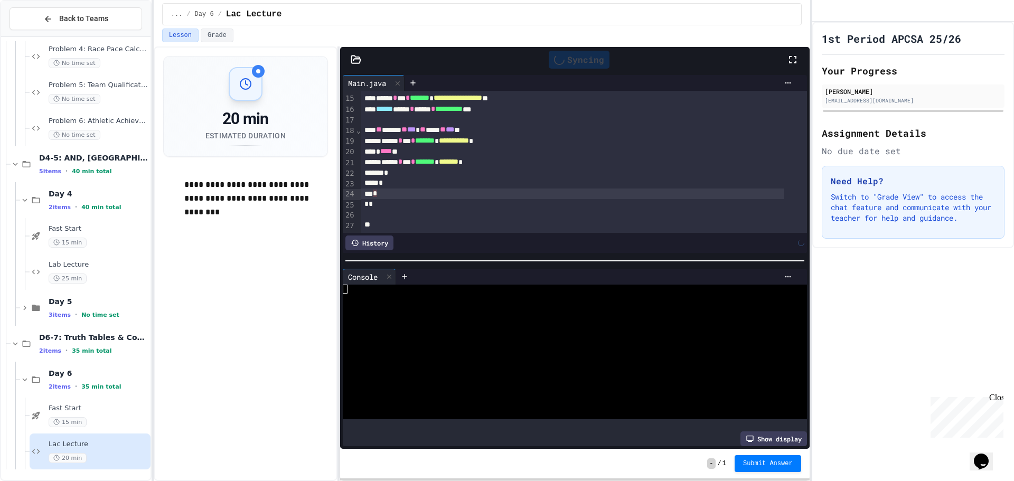
click at [390, 209] on div at bounding box center [583, 214] width 445 height 11
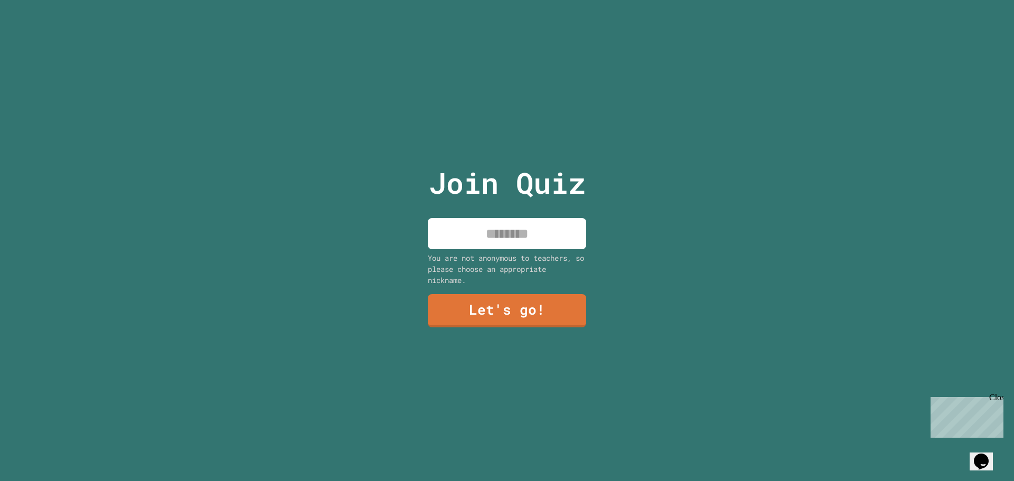
click at [450, 236] on input at bounding box center [507, 233] width 158 height 31
type input "*****"
click at [493, 301] on link "Let's go!" at bounding box center [507, 311] width 160 height 34
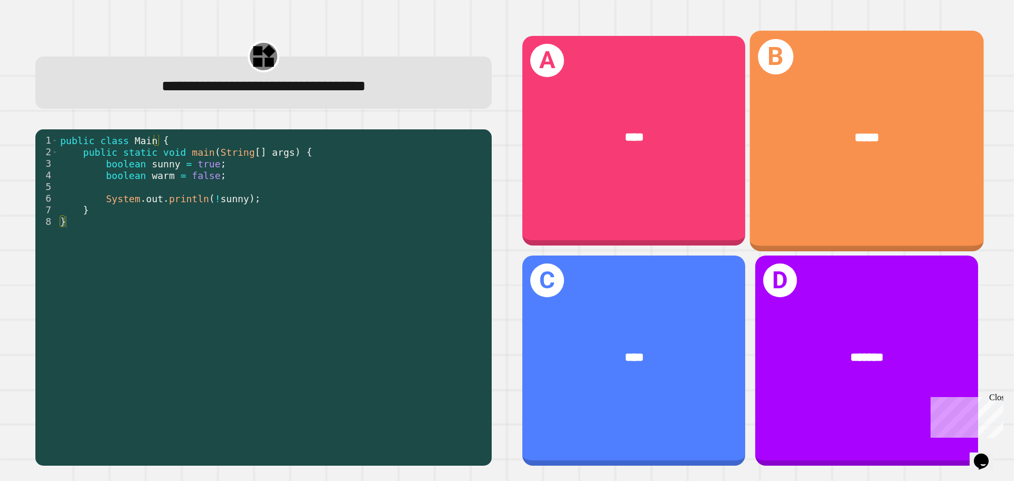
click at [882, 148] on div "*****" at bounding box center [867, 137] width 234 height 71
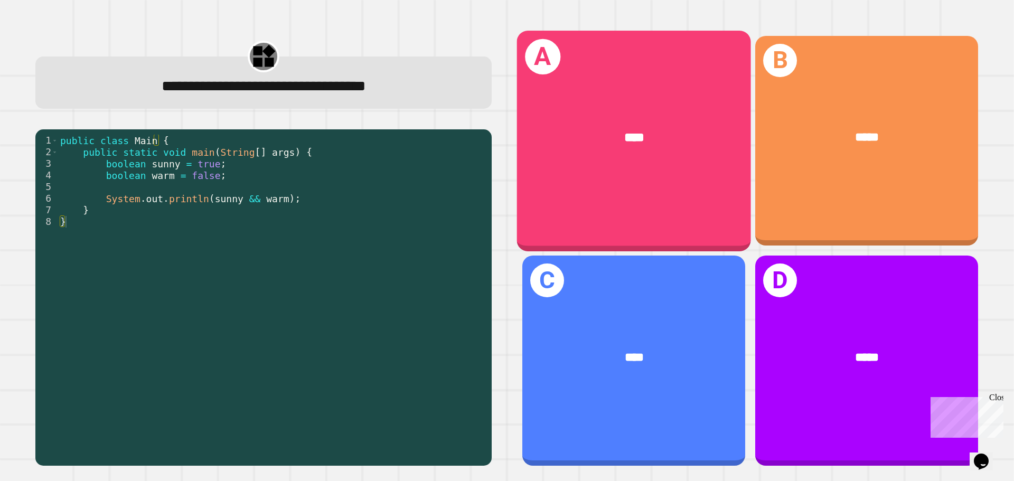
click at [616, 184] on div "A ****" at bounding box center [634, 141] width 234 height 220
click at [654, 112] on div "****" at bounding box center [634, 137] width 234 height 71
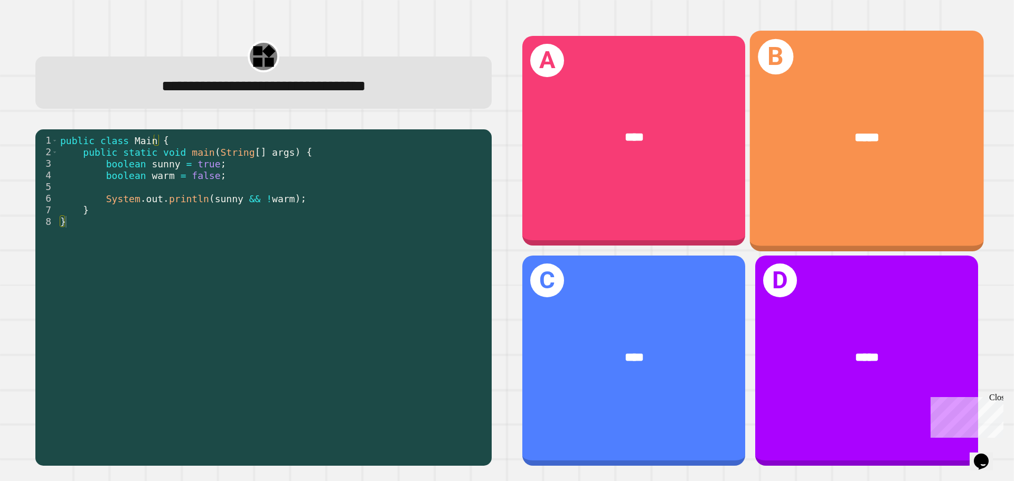
click at [923, 170] on div "B *****" at bounding box center [867, 141] width 234 height 220
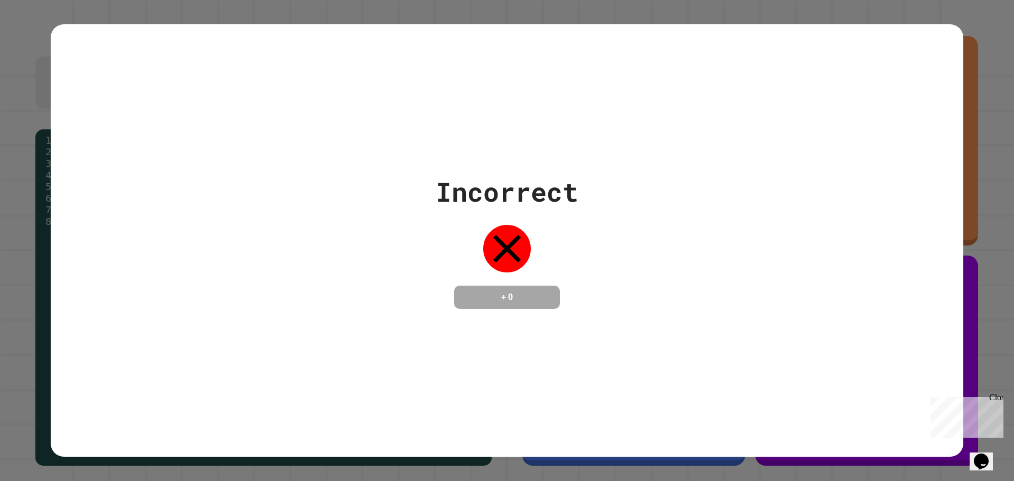
click at [574, 212] on div "Incorrect + 0" at bounding box center [507, 240] width 912 height 137
click at [573, 212] on div "Incorrect + 0" at bounding box center [507, 240] width 143 height 137
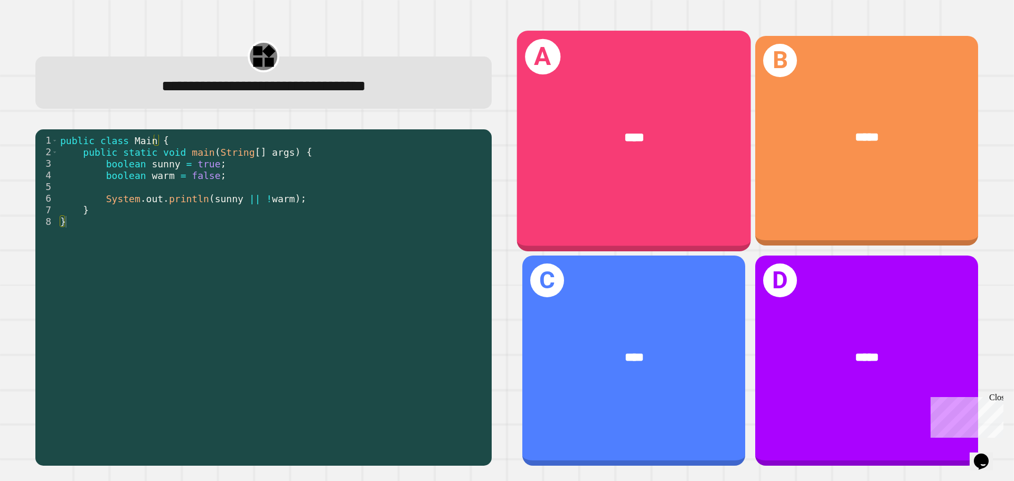
click at [624, 142] on span "****" at bounding box center [634, 137] width 20 height 13
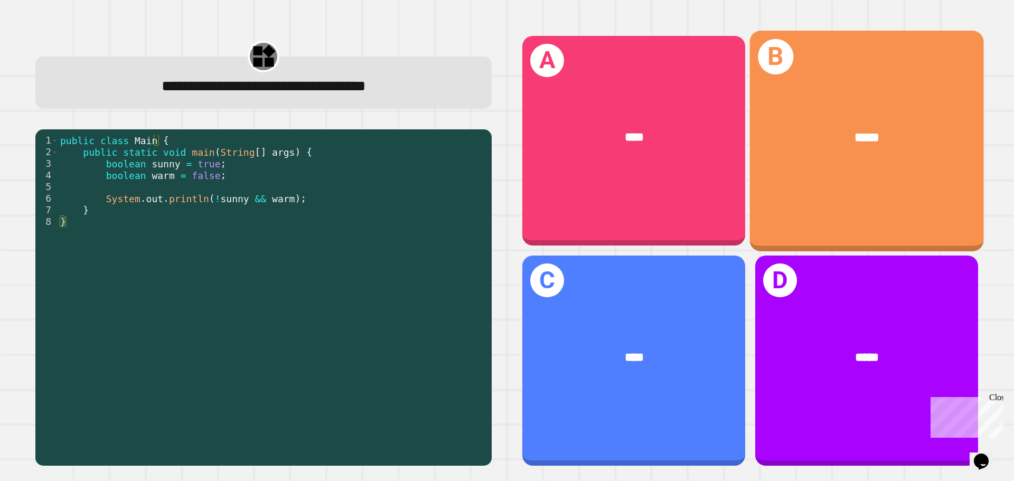
click at [862, 121] on div "*****" at bounding box center [867, 137] width 234 height 71
click at [872, 193] on div "B *****" at bounding box center [867, 141] width 234 height 220
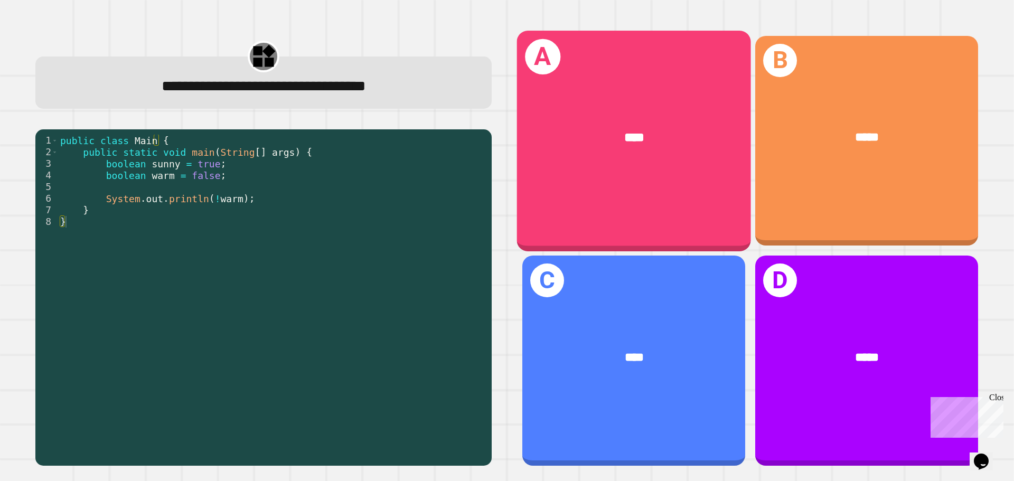
click at [624, 183] on div "A ****" at bounding box center [634, 141] width 234 height 220
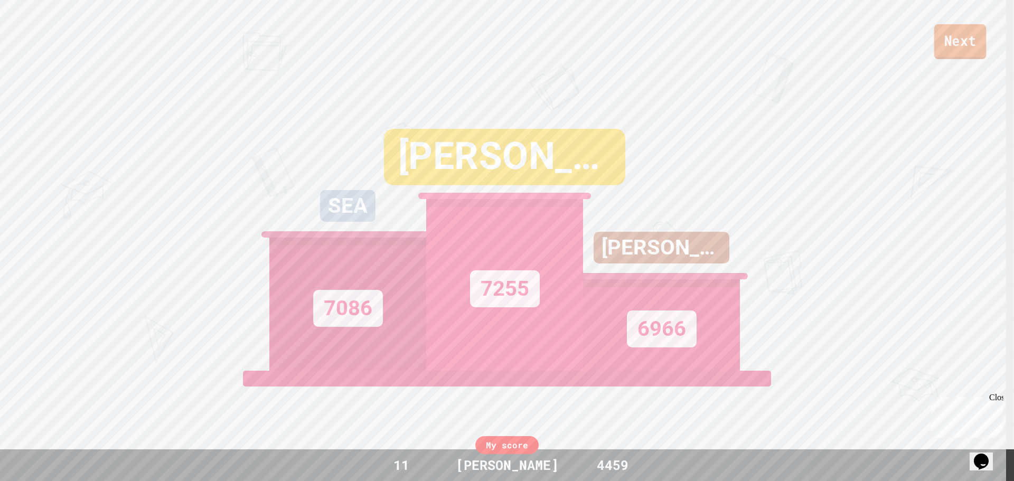
click at [963, 36] on link "Next" at bounding box center [960, 41] width 52 height 35
